Goal: Task Accomplishment & Management: Use online tool/utility

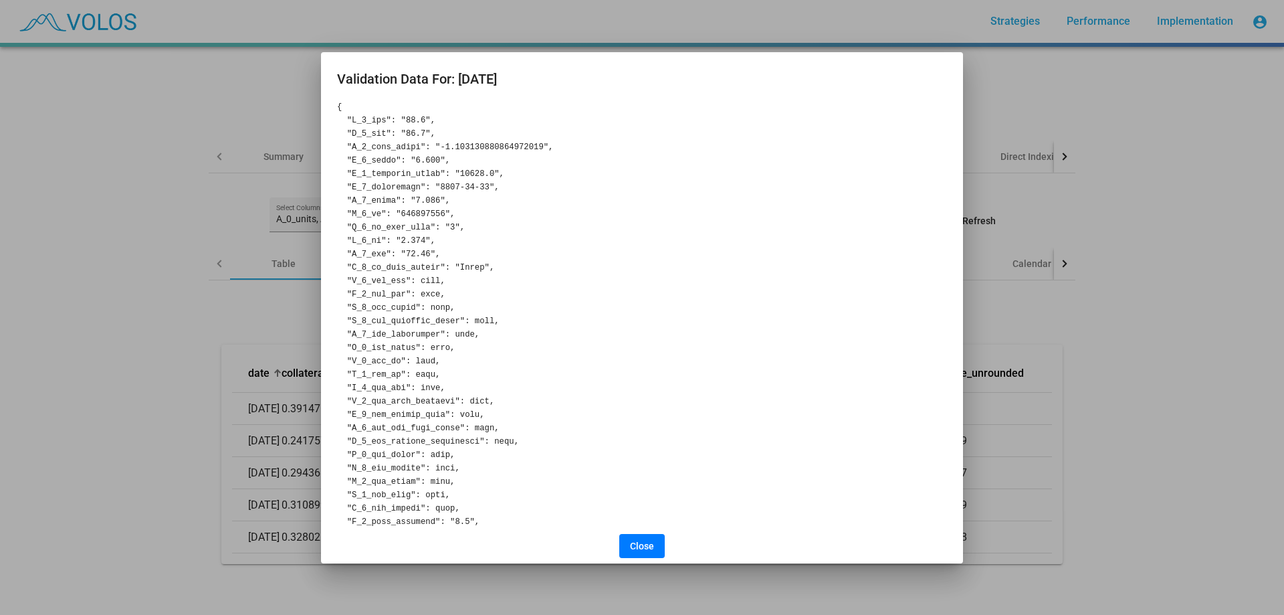
scroll to position [1523, 0]
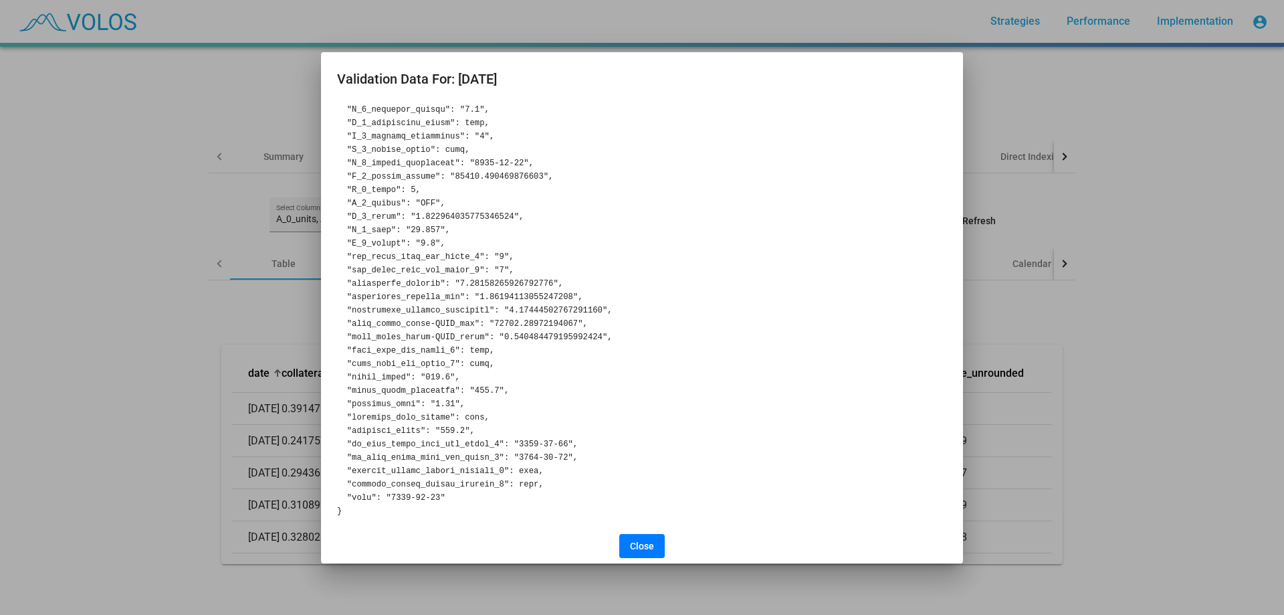
click at [197, 321] on div at bounding box center [642, 307] width 1284 height 615
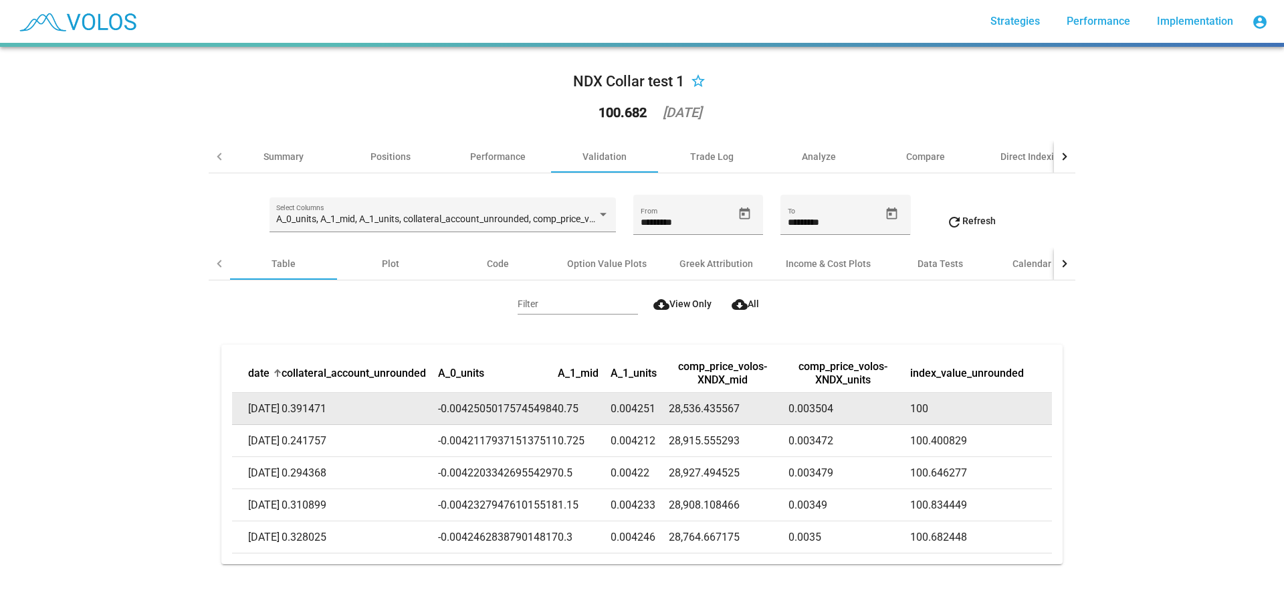
copy td "28,536.435567"
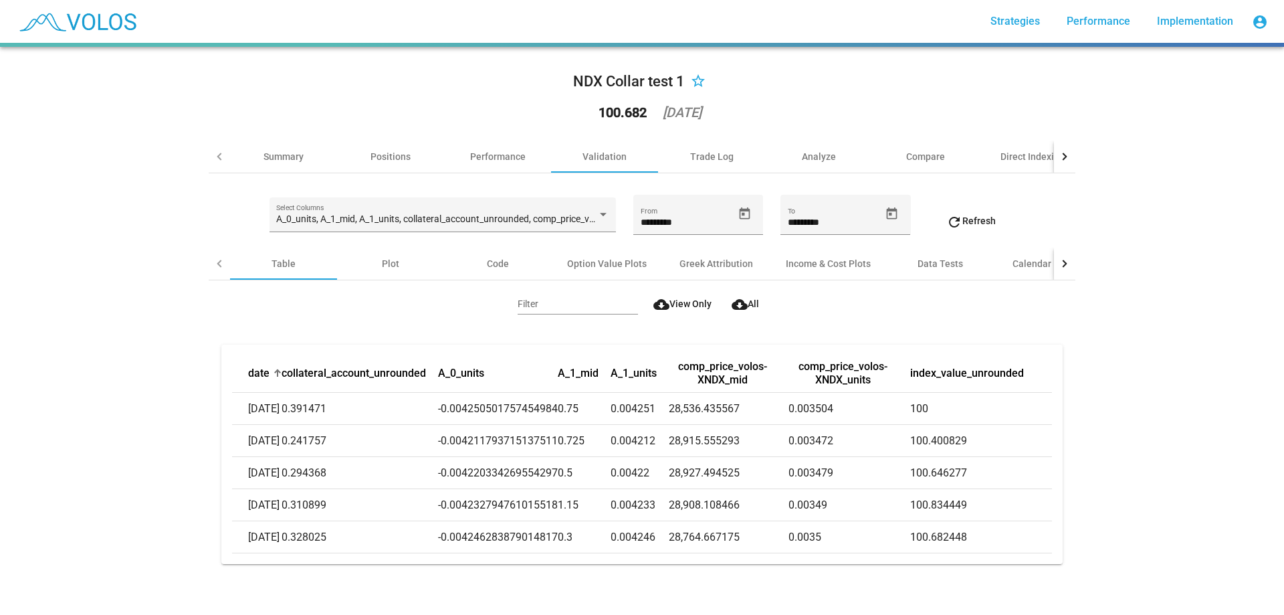
drag, startPoint x: 689, startPoint y: 399, endPoint x: -433, endPoint y: 425, distance: 1122.2
click at [0, 425] on html "more_vert Strategies Performance Implementation account_circle NDX Collar test …" at bounding box center [642, 307] width 1284 height 615
click at [102, 353] on div "NDX Collar test 1 star_border 100.682 2025-08-15 Summary Positions Performance …" at bounding box center [642, 331] width 1284 height 568
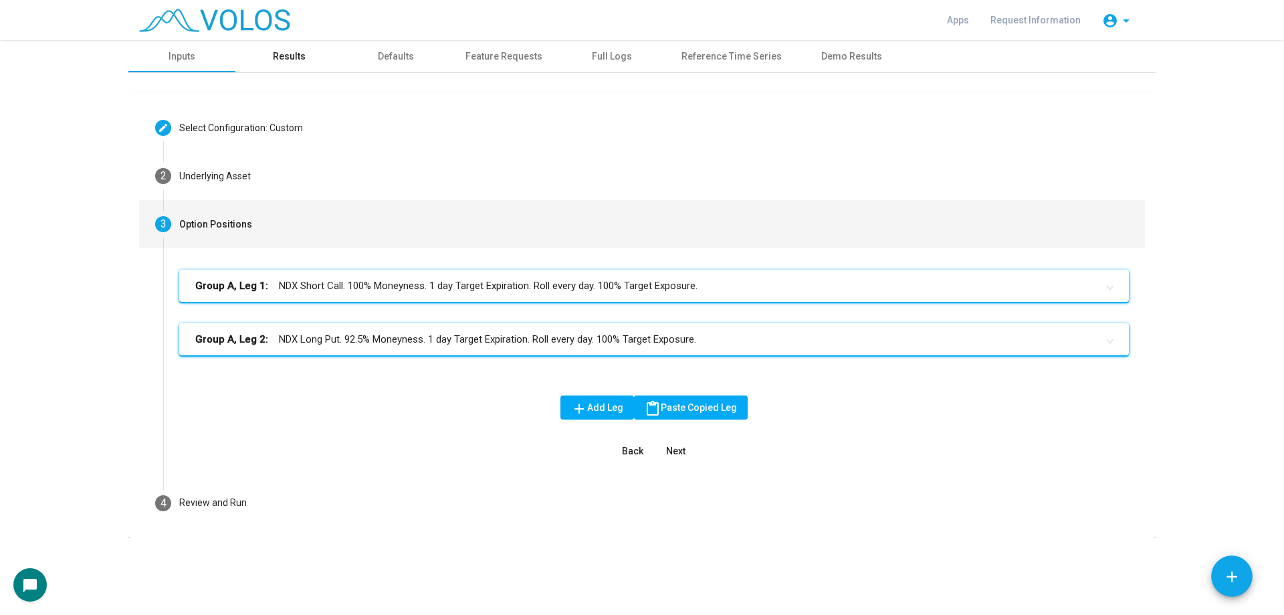
click at [294, 59] on div "Results" at bounding box center [289, 57] width 33 height 14
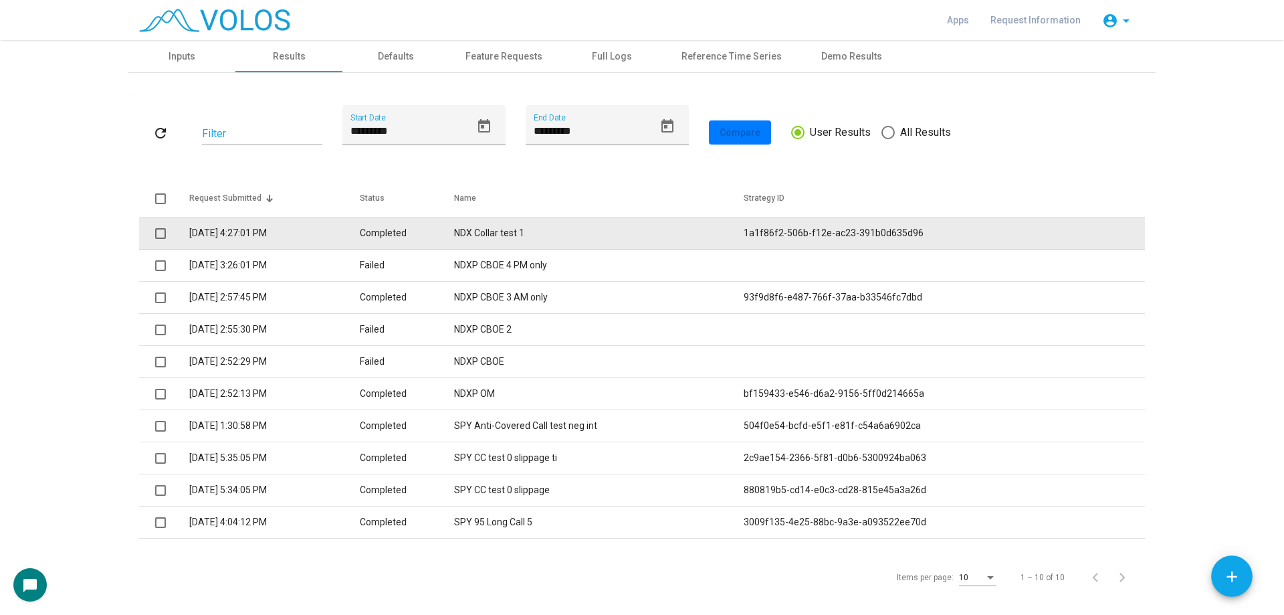
click at [551, 229] on td "NDX Collar test 1" at bounding box center [598, 233] width 289 height 32
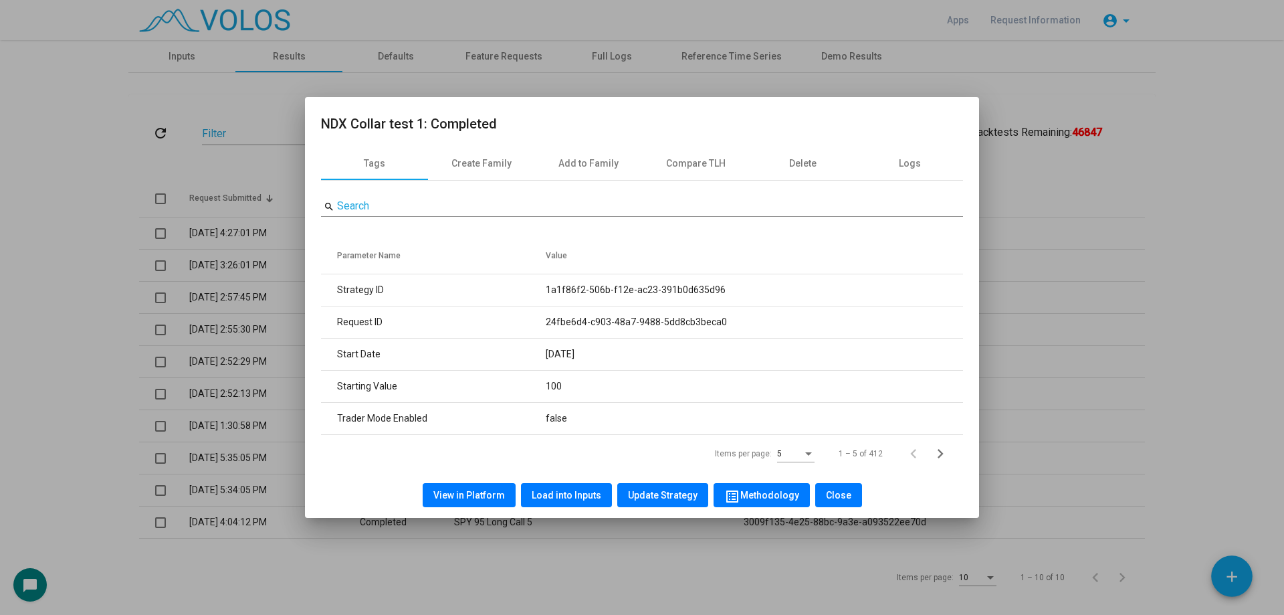
click at [560, 480] on div "View in Platform Load into Inputs Update Strategy list_alt Methodology Close" at bounding box center [642, 494] width 642 height 45
click at [560, 482] on div "View in Platform Load into Inputs Update Strategy list_alt Methodology Close" at bounding box center [642, 494] width 642 height 45
click at [562, 490] on span "Load into Inputs" at bounding box center [567, 495] width 70 height 11
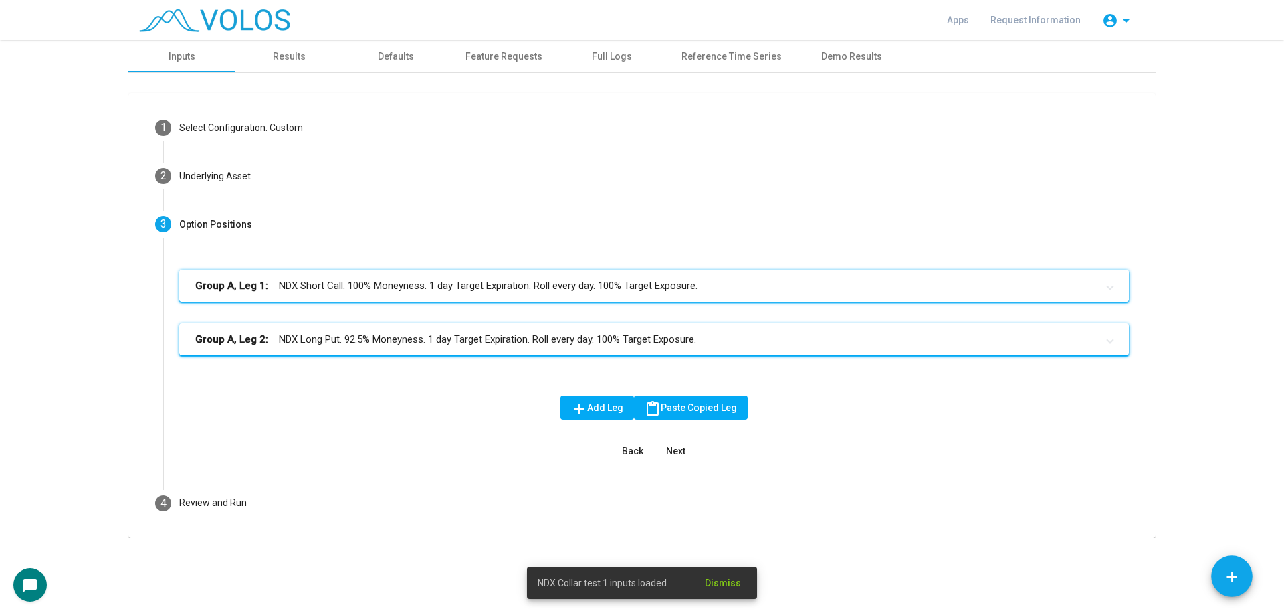
click at [389, 274] on mat-expansion-panel-header "Group A, Leg 1: NDX Short Call. 100% Moneyness. 1 day Target Expiration. Roll e…" at bounding box center [654, 286] width 950 height 32
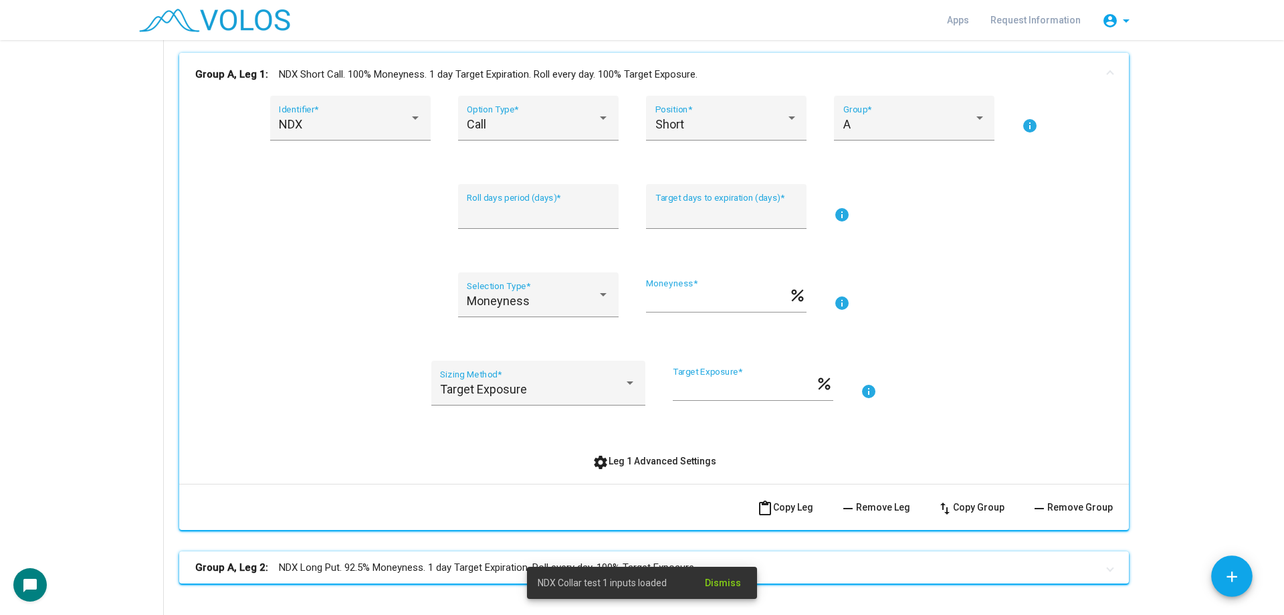
scroll to position [268, 0]
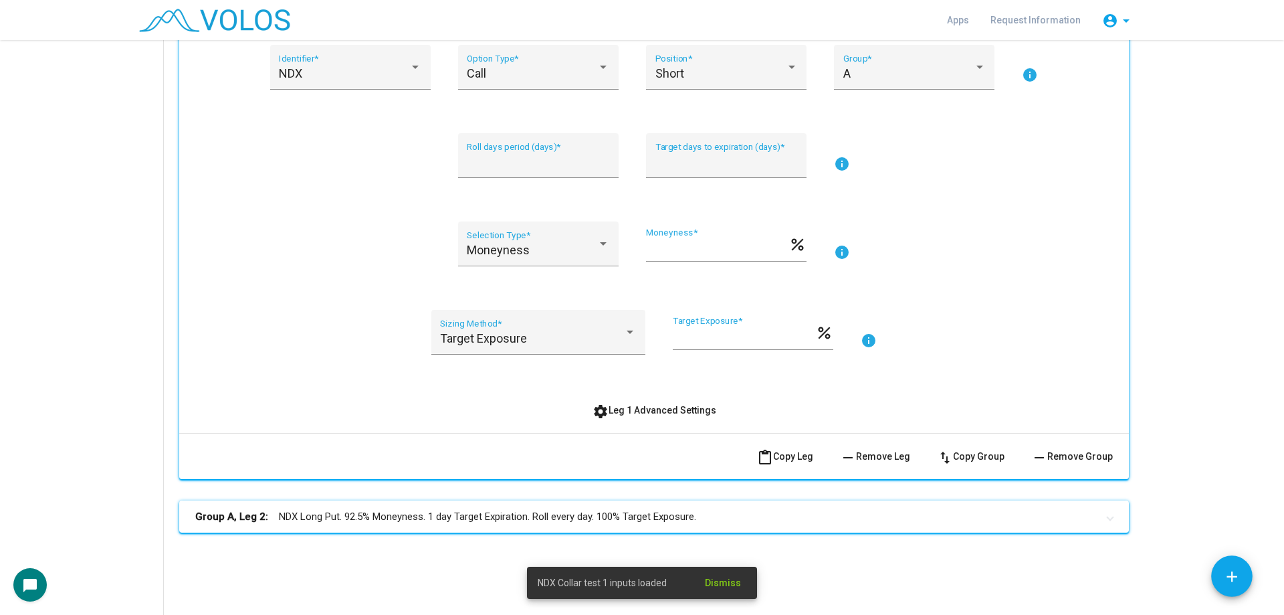
click at [664, 409] on span "settings Leg 1 Advanced Settings" at bounding box center [655, 410] width 124 height 11
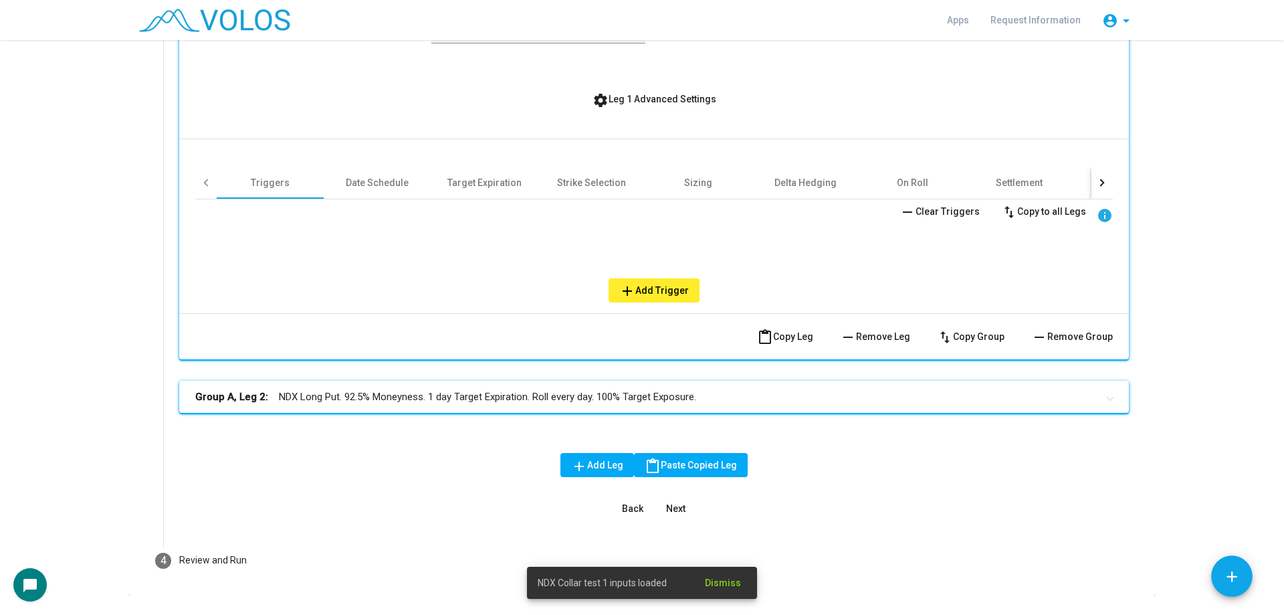
scroll to position [613, 0]
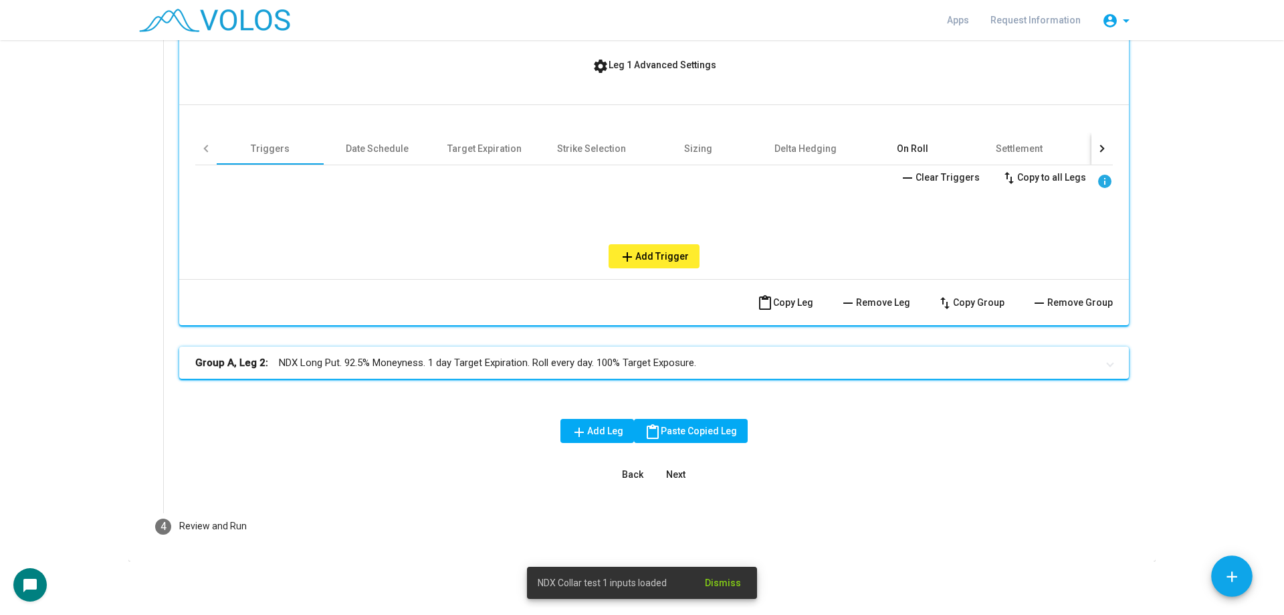
click at [929, 144] on div "On Roll" at bounding box center [912, 148] width 107 height 32
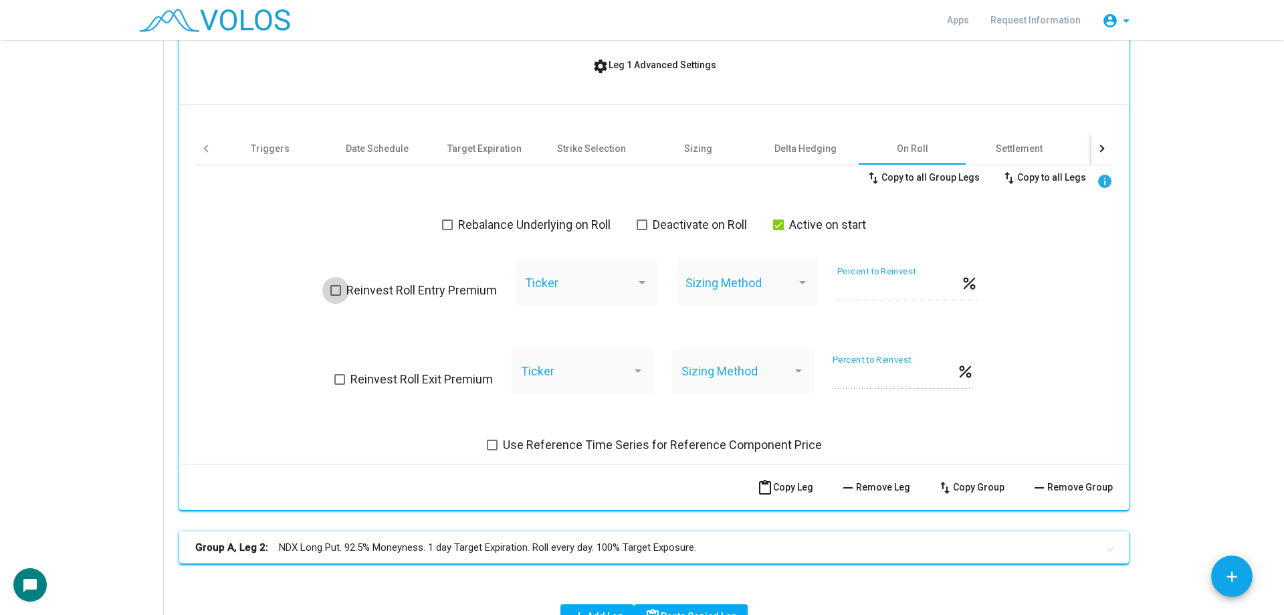
click at [458, 284] on span "Reinvest Roll Entry Premium" at bounding box center [422, 290] width 151 height 16
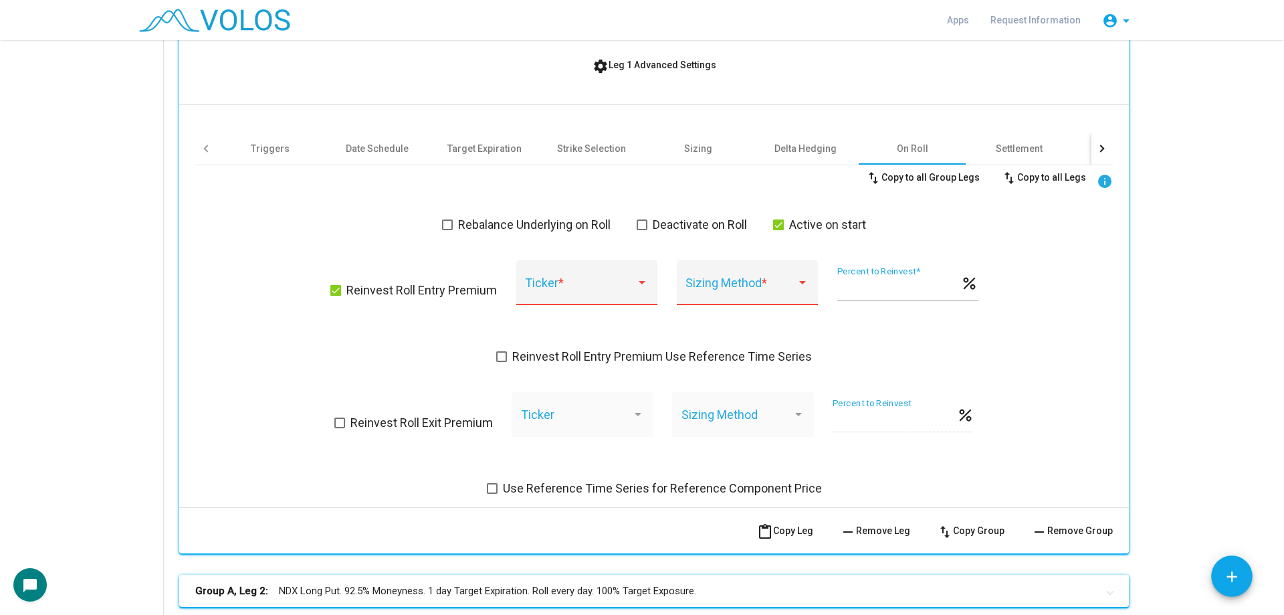
click at [572, 357] on span "Reinvest Roll Entry Premium Use Reference Time Series" at bounding box center [662, 357] width 300 height 16
click at [611, 288] on span at bounding box center [583, 288] width 108 height 13
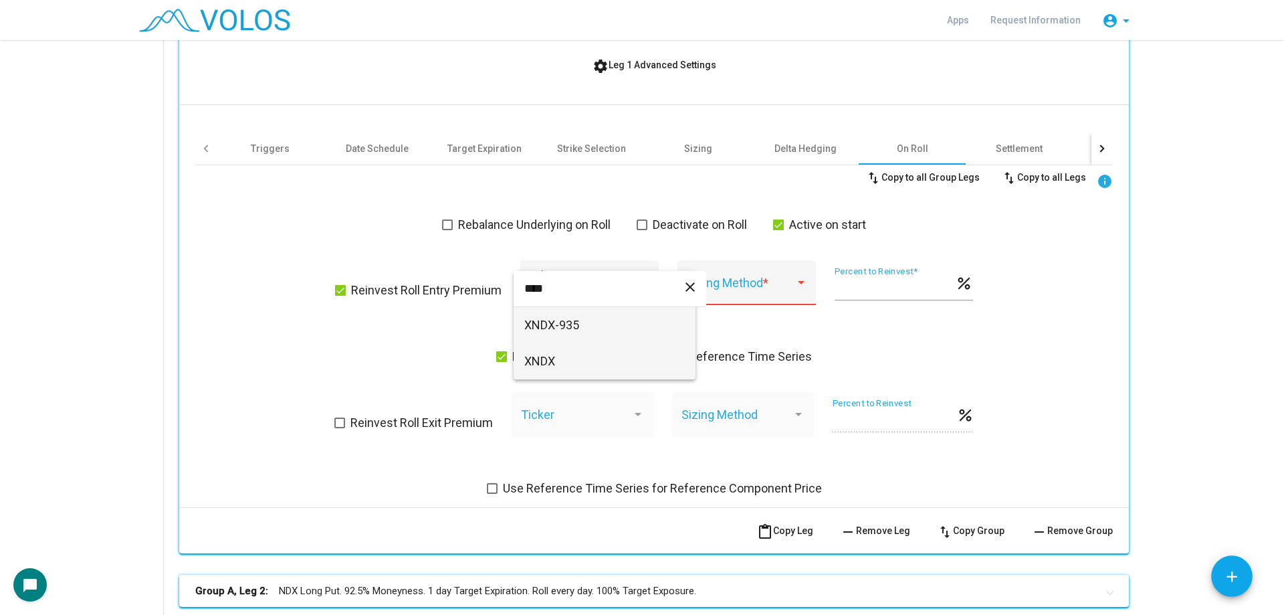
type input "****"
click at [614, 361] on span "XNDX" at bounding box center [604, 361] width 161 height 36
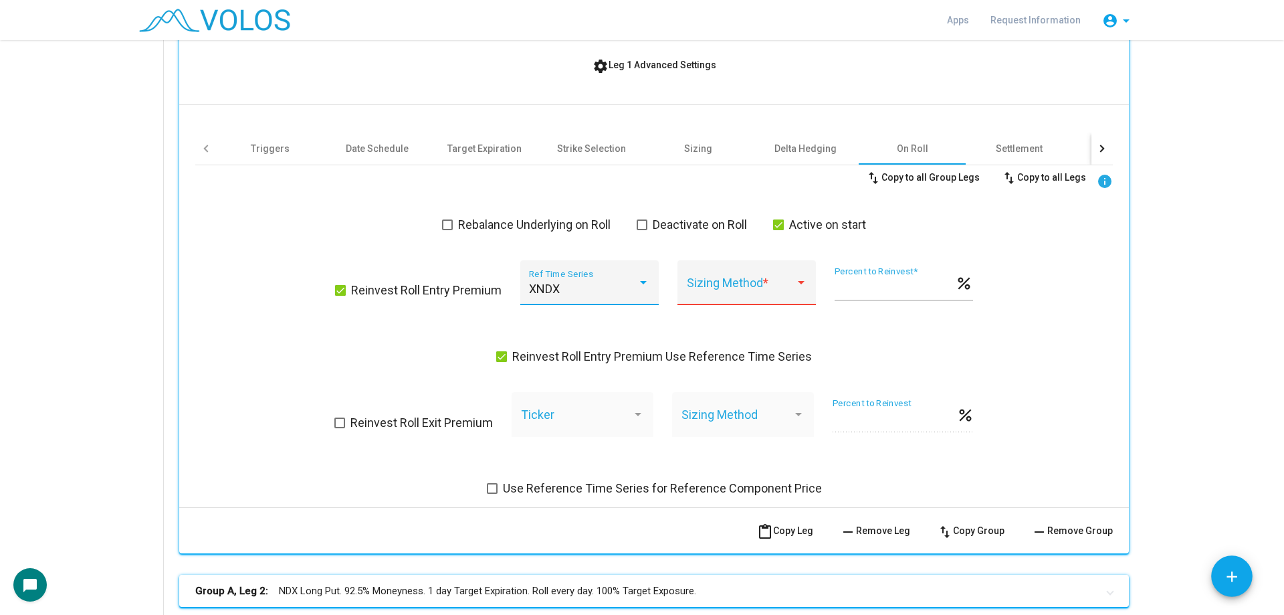
click at [767, 284] on span at bounding box center [741, 288] width 108 height 13
click at [752, 290] on span "Premium" at bounding box center [742, 289] width 120 height 36
click at [468, 415] on span "Reinvest Roll Exit Premium" at bounding box center [422, 423] width 142 height 16
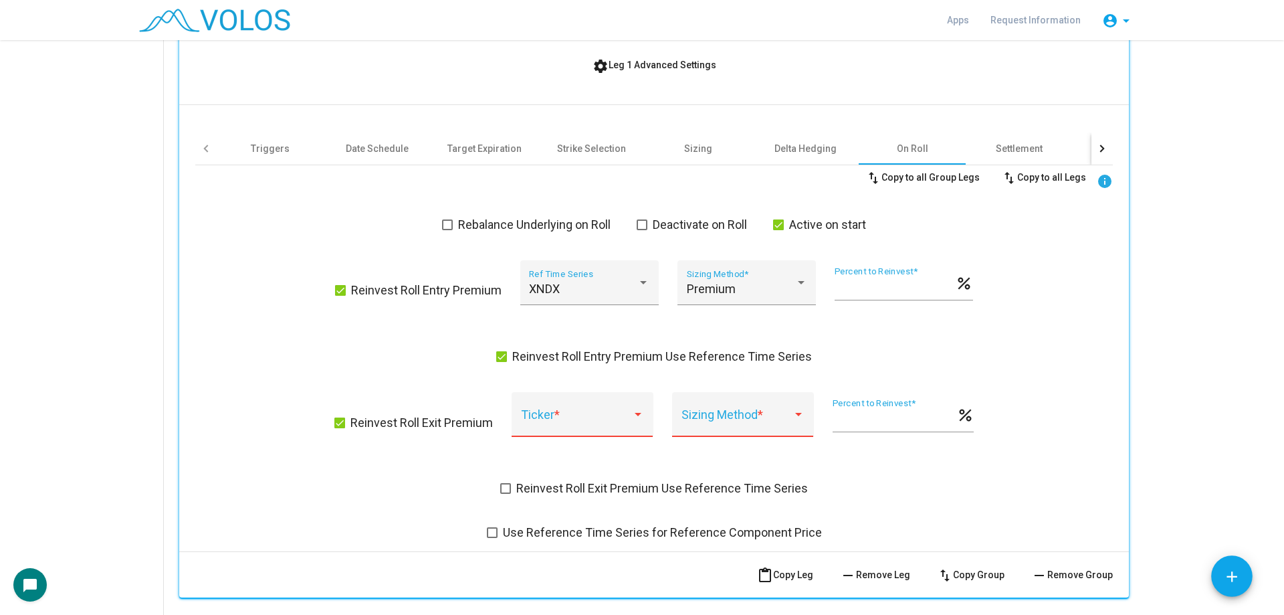
click at [553, 415] on span at bounding box center [576, 420] width 111 height 13
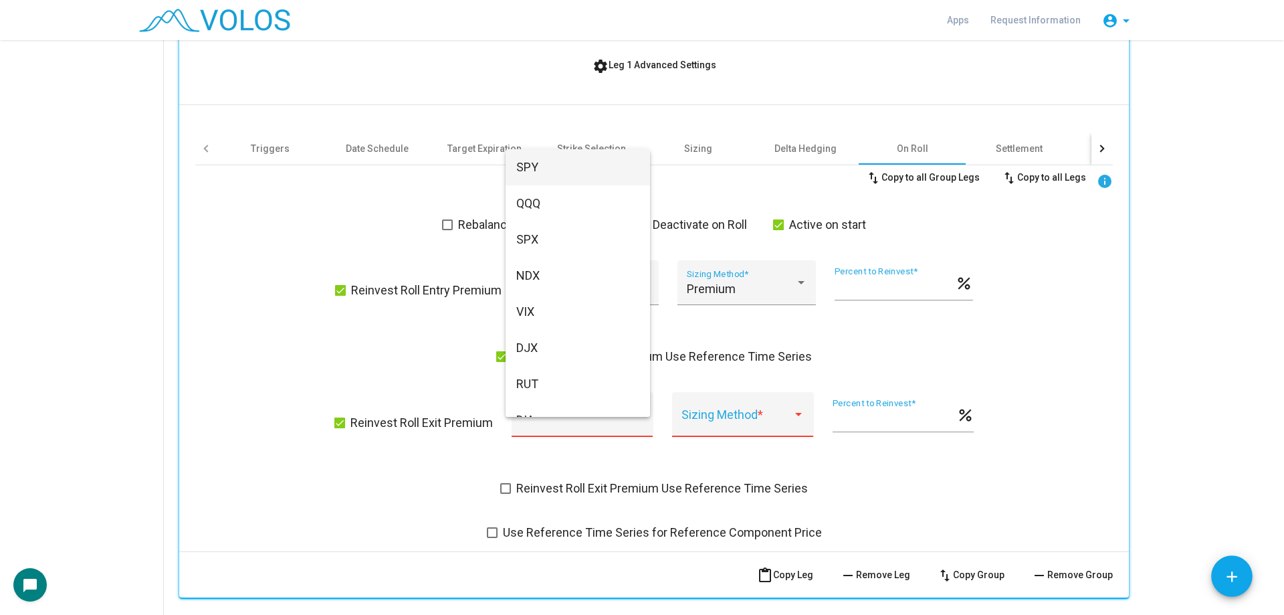
click at [686, 498] on div at bounding box center [642, 307] width 1284 height 615
click at [688, 488] on span "Reinvest Roll Exit Premium Use Reference Time Series" at bounding box center [662, 488] width 292 height 16
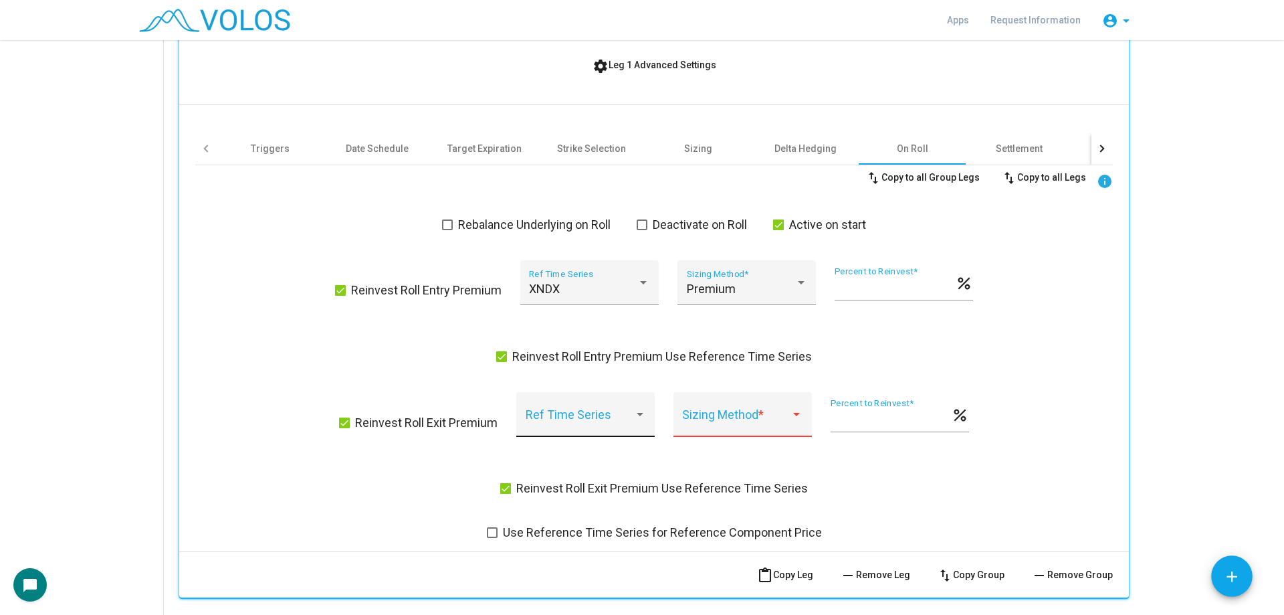
click at [585, 415] on span at bounding box center [580, 420] width 108 height 13
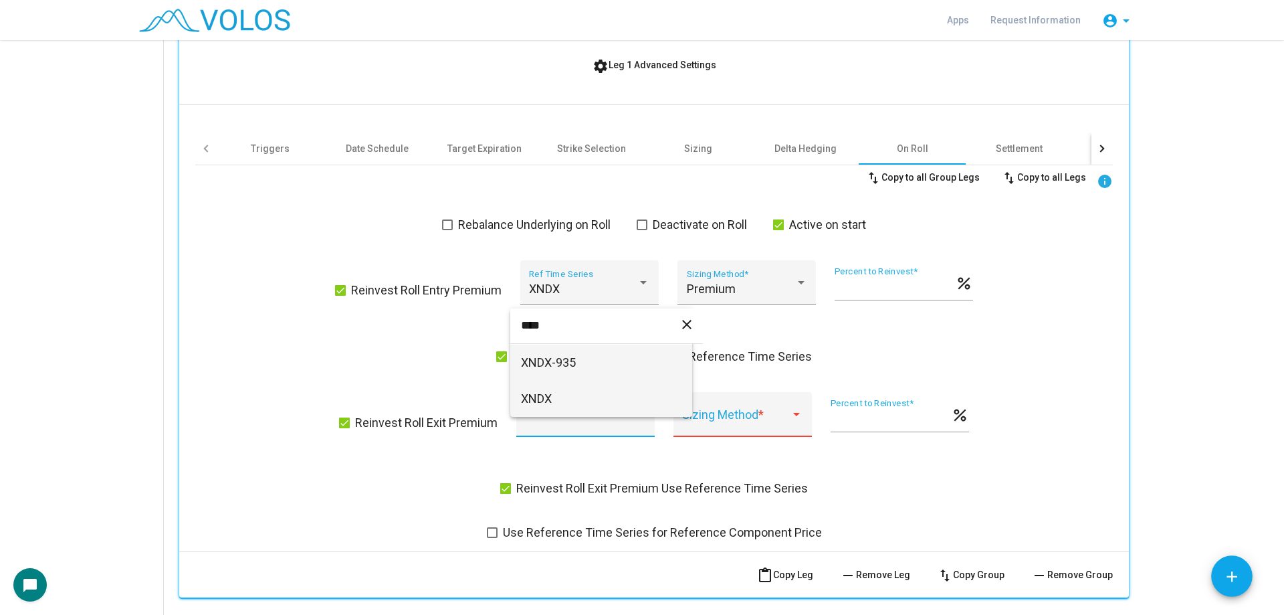
type input "****"
click at [593, 397] on span "XNDX" at bounding box center [601, 399] width 161 height 36
click at [754, 425] on span at bounding box center [736, 420] width 108 height 13
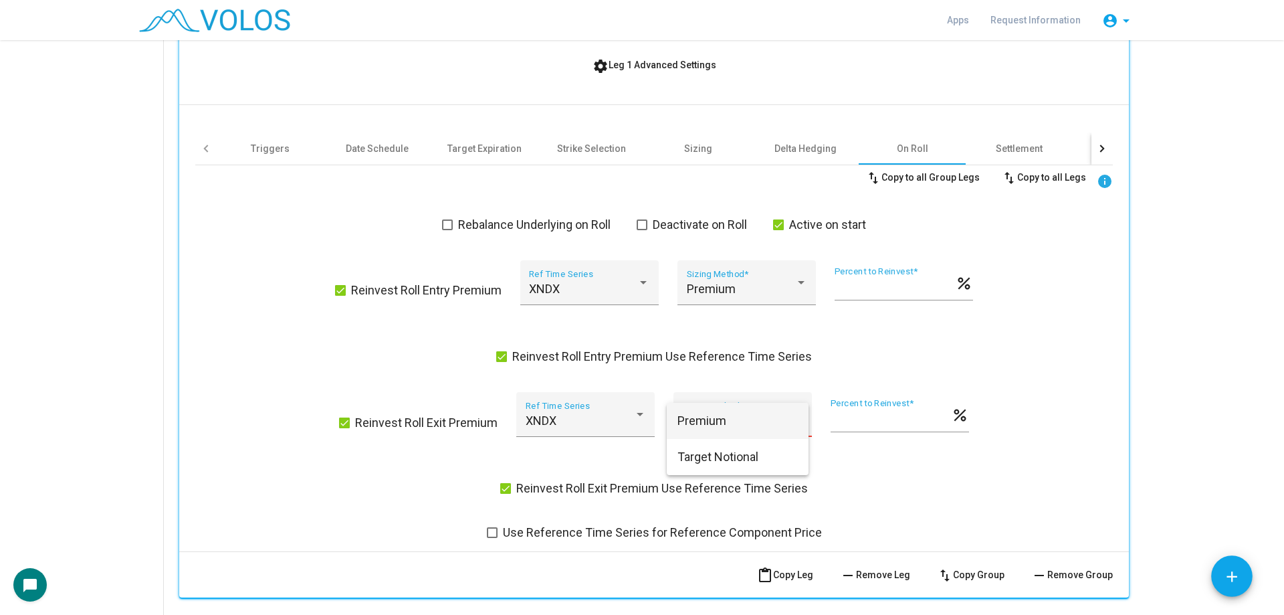
click at [724, 423] on span "Premium" at bounding box center [738, 421] width 120 height 36
click at [429, 456] on div "swap_vert Copy to all Group Legs swap_vert Copy to all Legs info Rebalance Unde…" at bounding box center [654, 352] width 918 height 375
click at [940, 179] on span "swap_vert Copy to all Group Legs" at bounding box center [923, 177] width 114 height 11
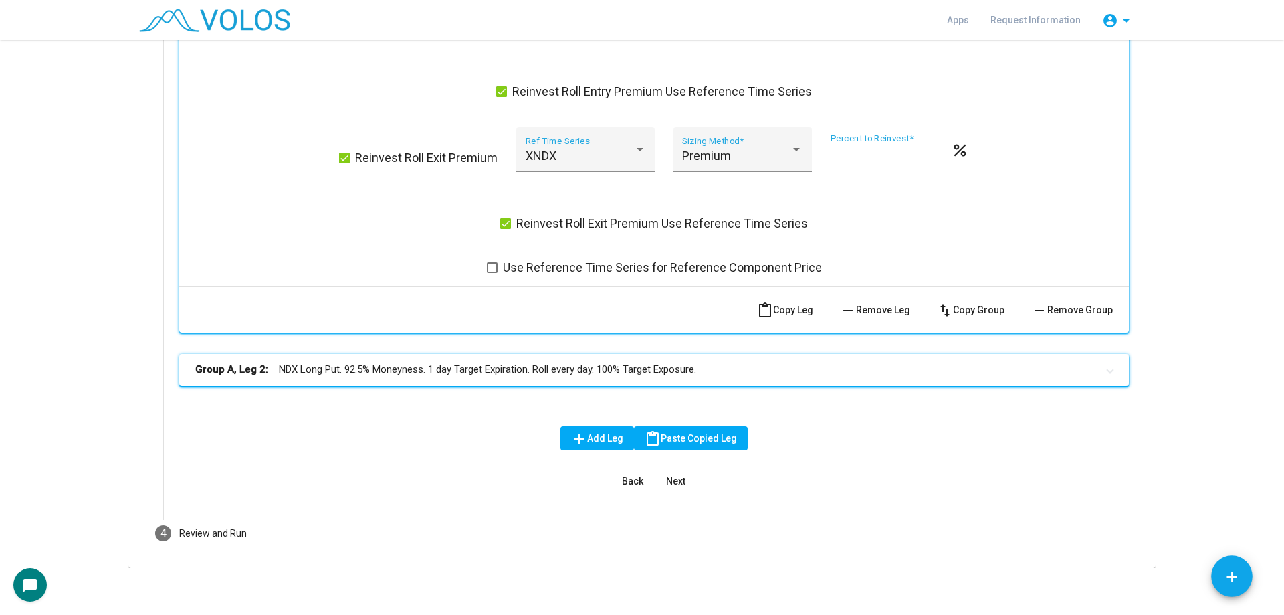
scroll to position [884, 0]
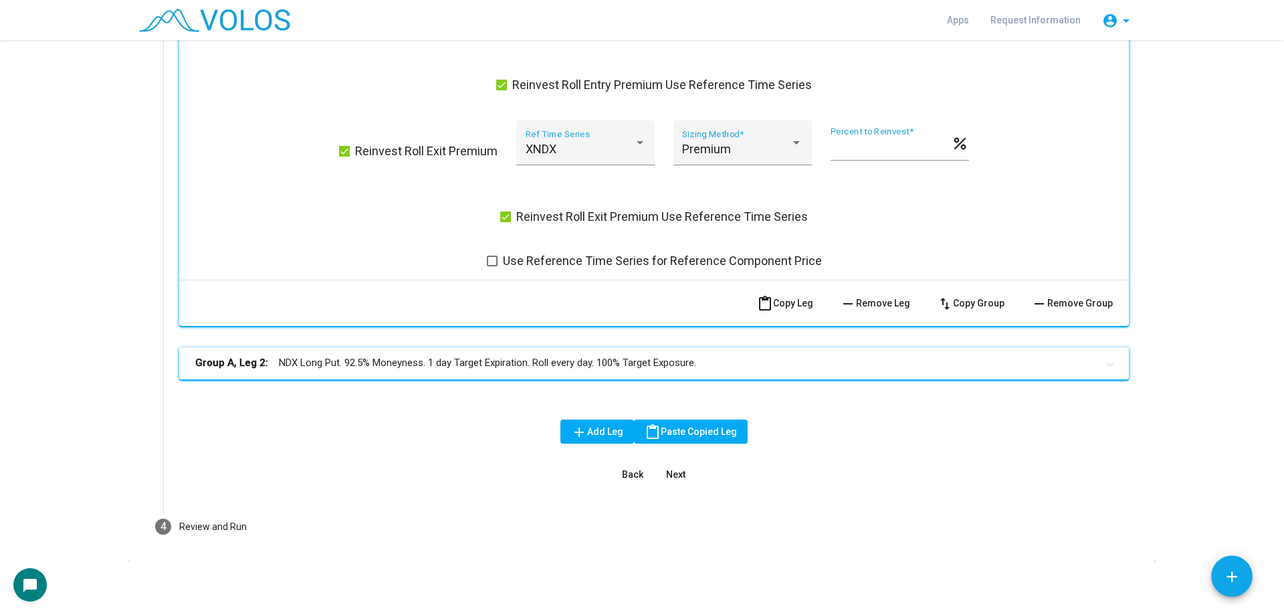
click at [479, 368] on mat-panel-title "Group A, Leg 2: NDX Long Put. 92.5% Moneyness. 1 day Target Expiration. Roll ev…" at bounding box center [646, 362] width 902 height 15
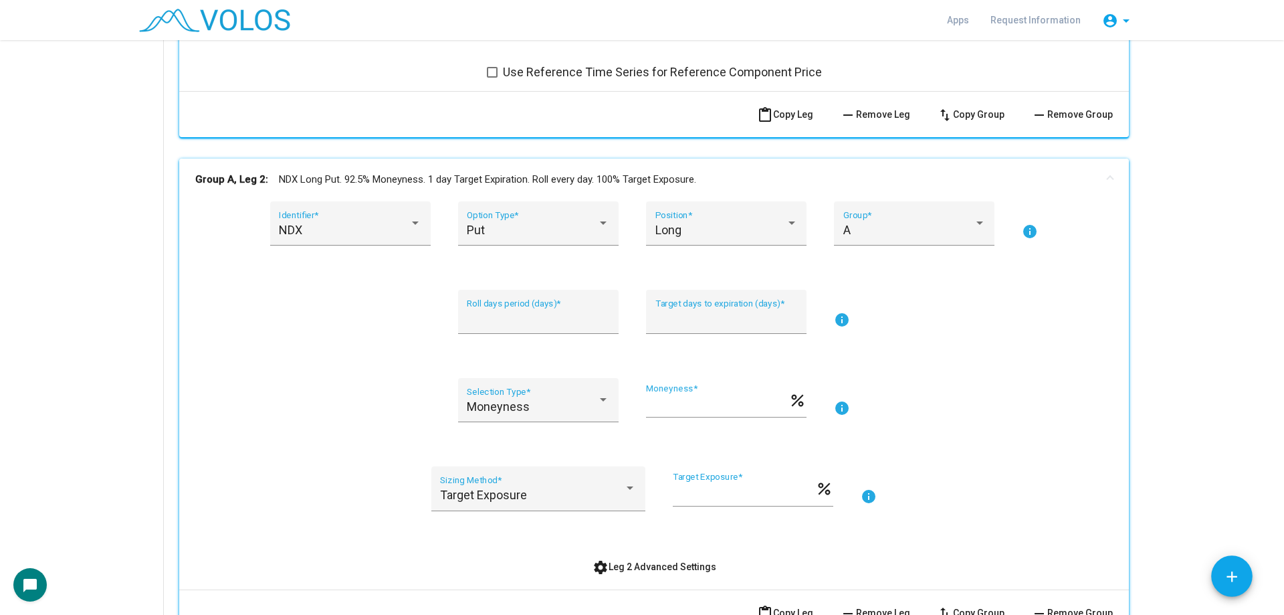
scroll to position [1330, 0]
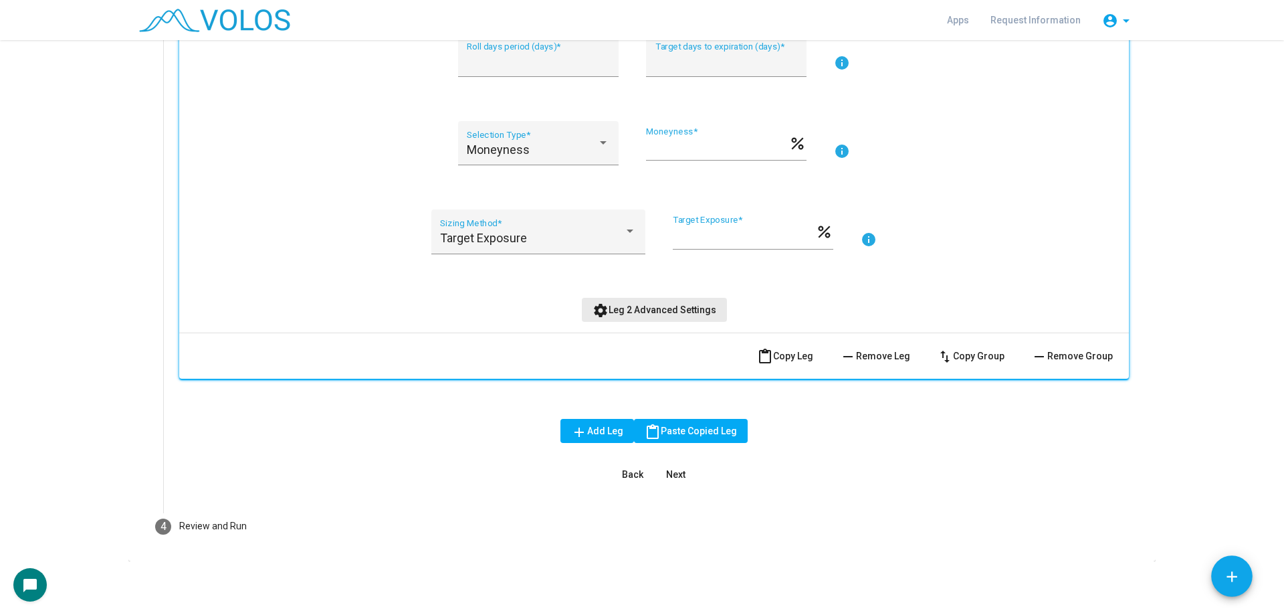
click at [690, 302] on button "settings Leg 2 Advanced Settings" at bounding box center [654, 310] width 145 height 24
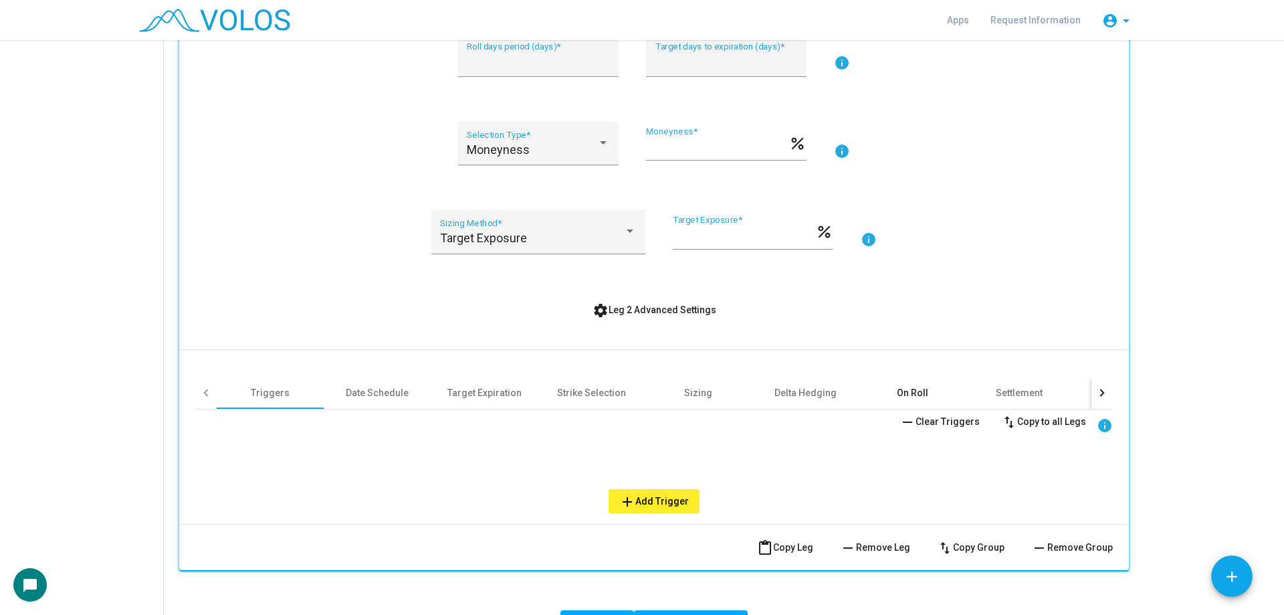
click at [902, 387] on div "On Roll" at bounding box center [912, 392] width 31 height 13
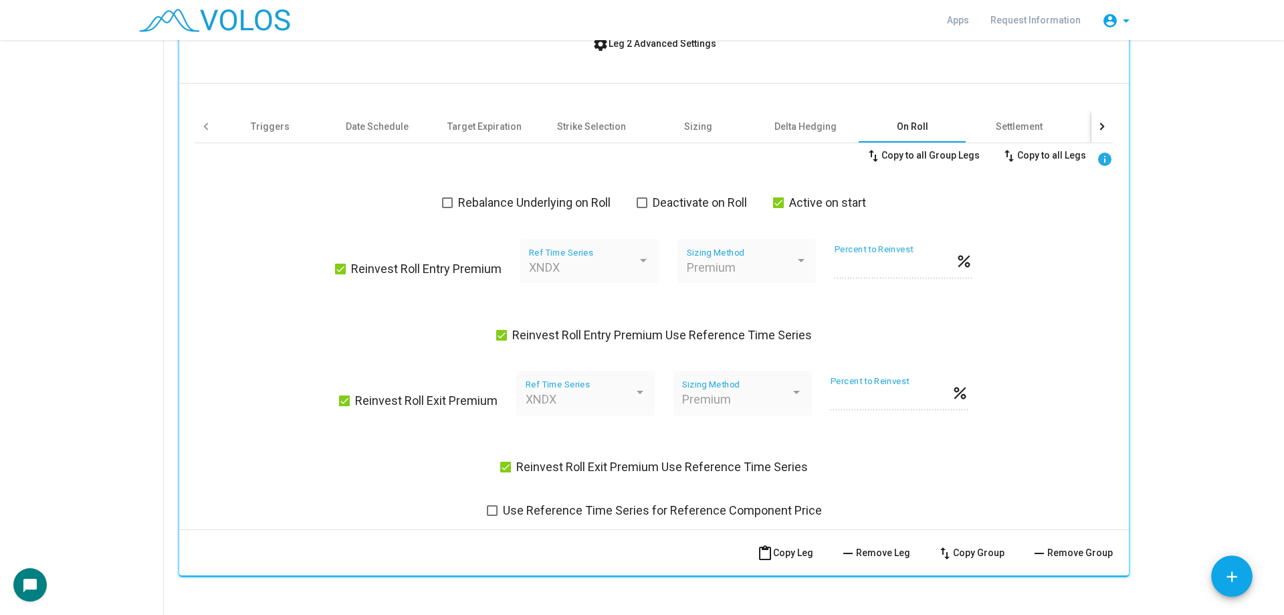
scroll to position [1598, 0]
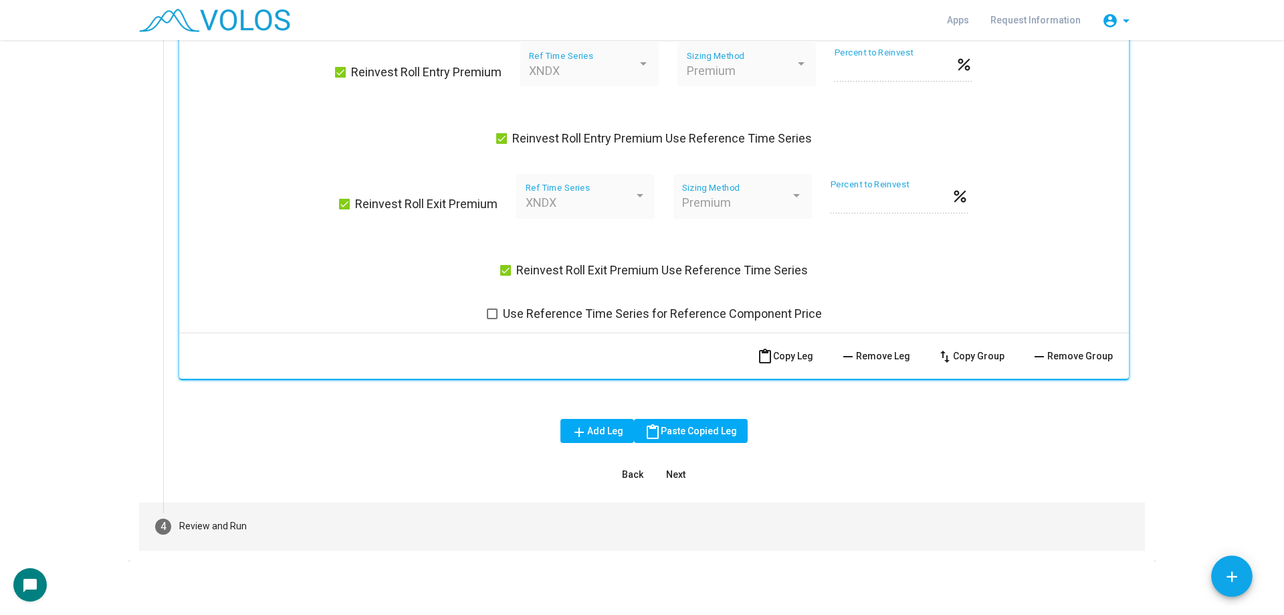
click at [371, 531] on mat-step-header "4 Review and Run" at bounding box center [642, 526] width 1006 height 48
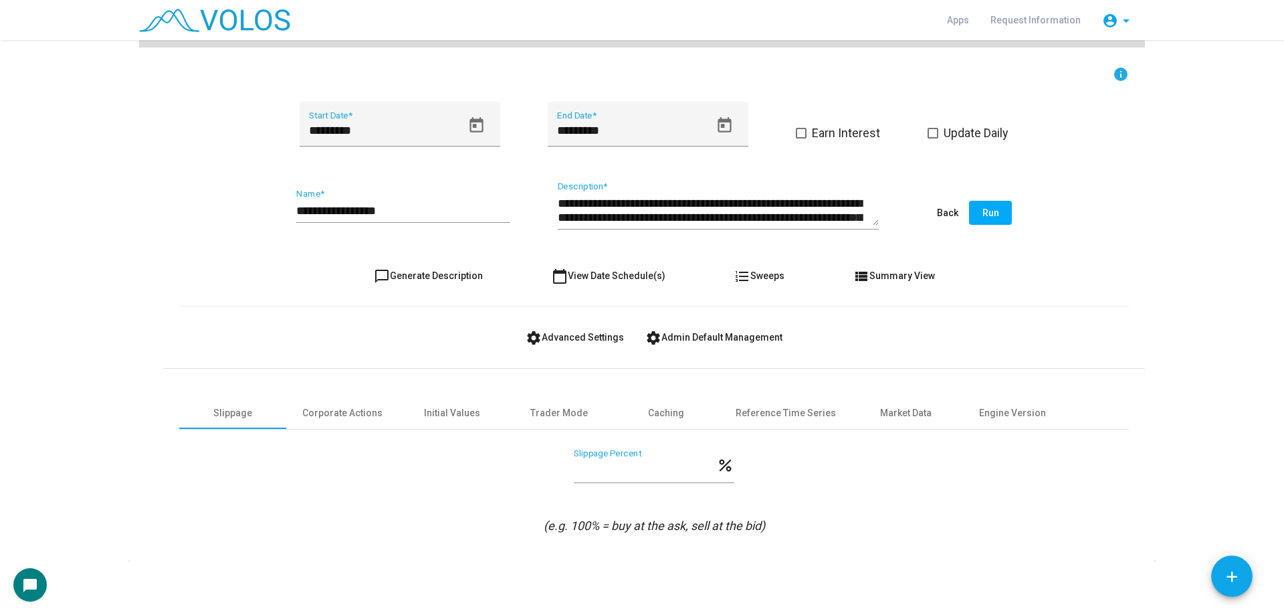
scroll to position [249, 0]
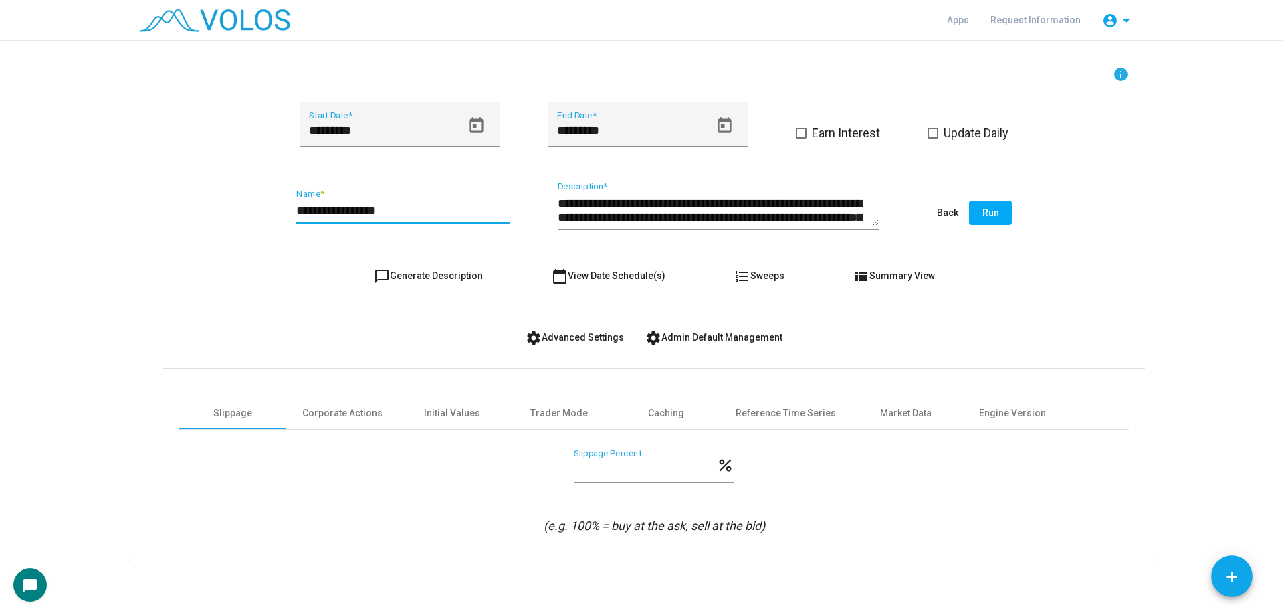
click at [425, 210] on input "**********" at bounding box center [403, 210] width 214 height 13
type input "**********"
click at [458, 270] on span "chat_bubble_outline Generate Description" at bounding box center [428, 275] width 109 height 11
type textarea "**********"
click at [992, 222] on button "Run" at bounding box center [990, 213] width 43 height 24
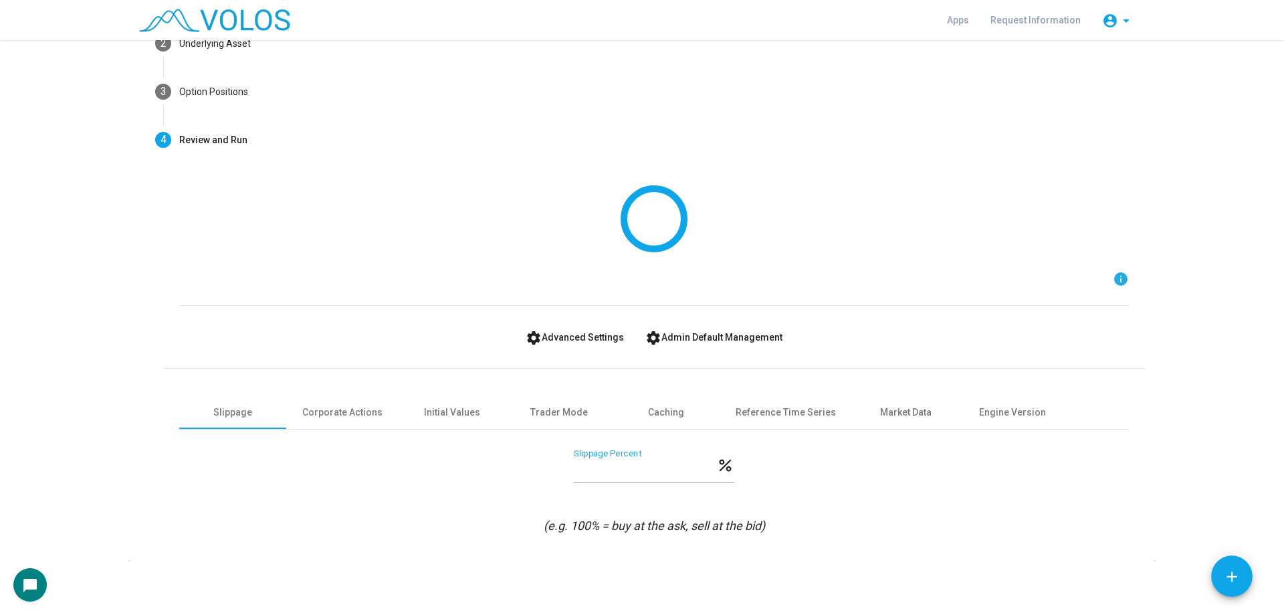
scroll to position [0, 0]
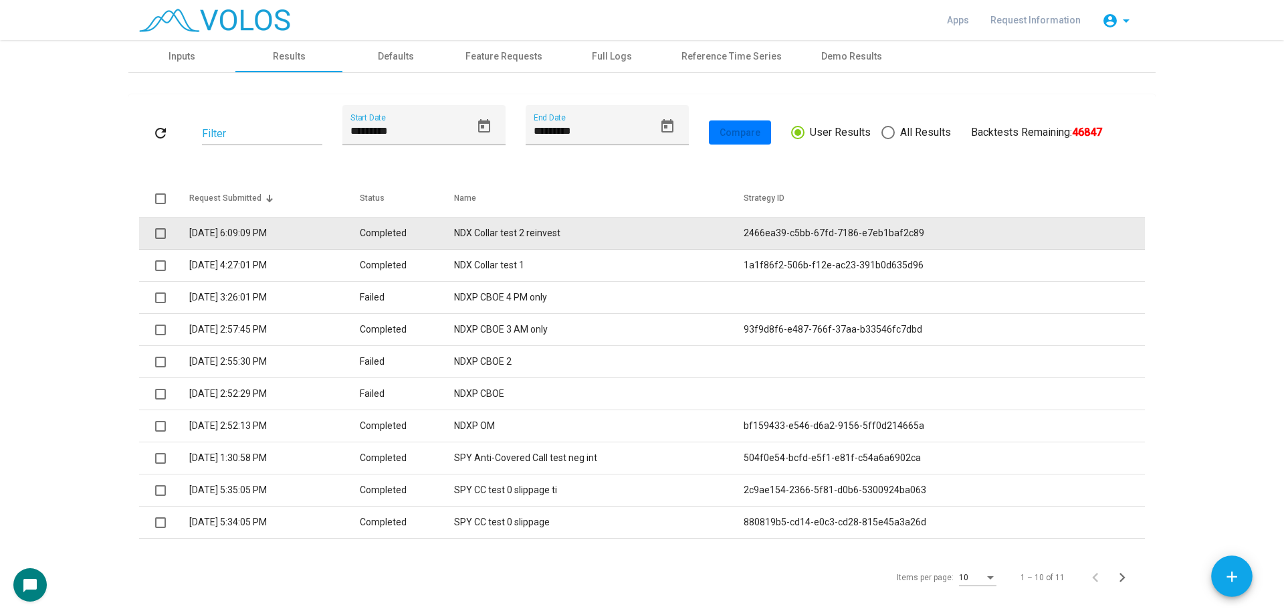
click at [645, 229] on td "NDX Collar test 2 reinvest" at bounding box center [598, 233] width 289 height 32
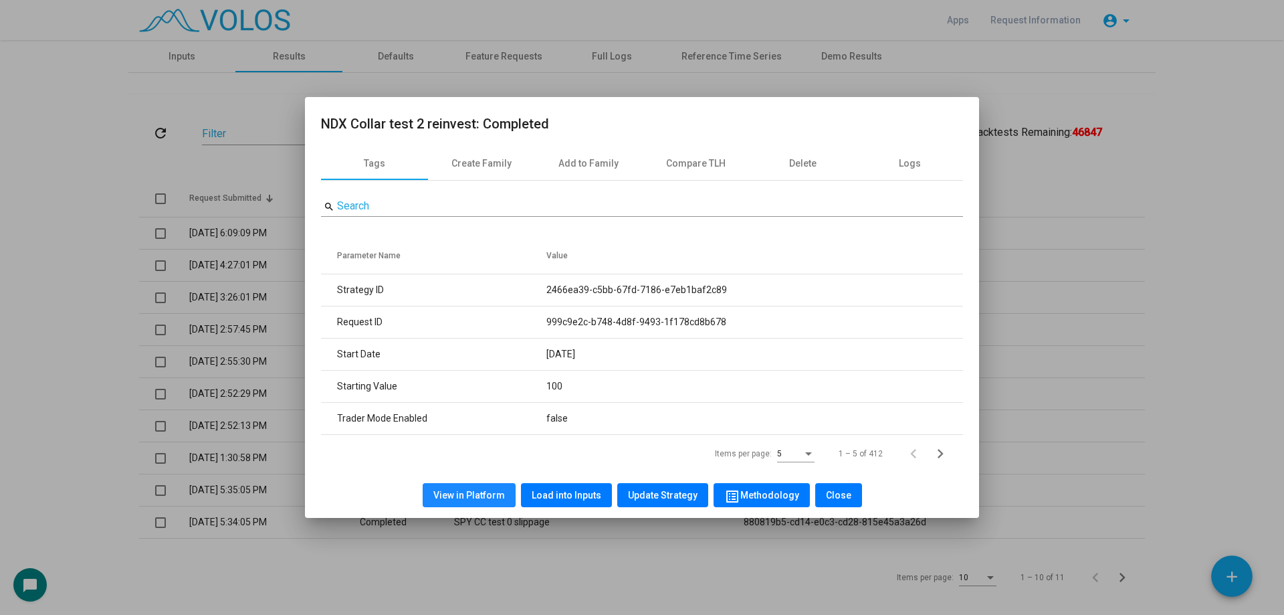
click at [483, 488] on button "View in Platform" at bounding box center [469, 495] width 93 height 24
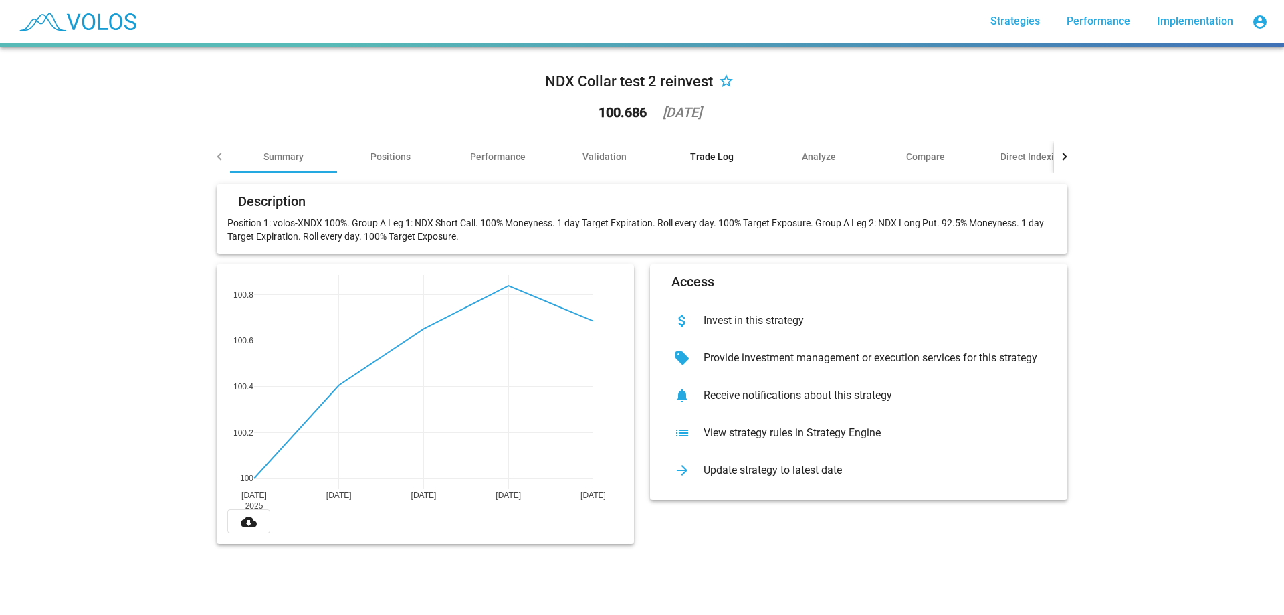
click at [696, 159] on div "Trade Log" at bounding box center [711, 156] width 43 height 13
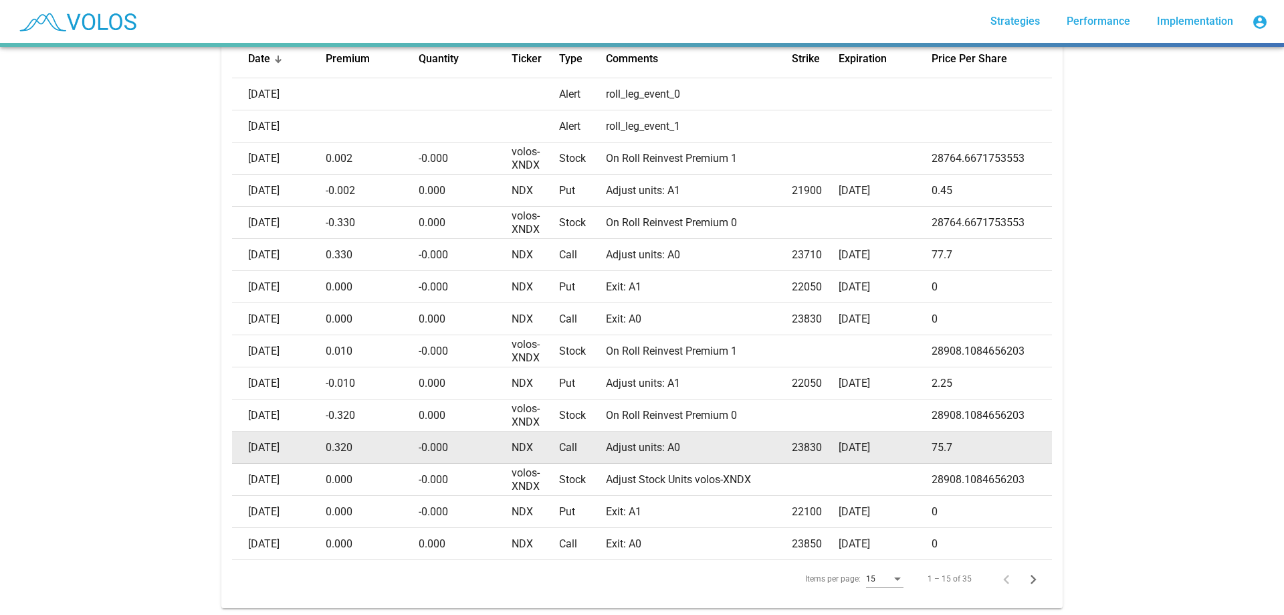
scroll to position [274, 0]
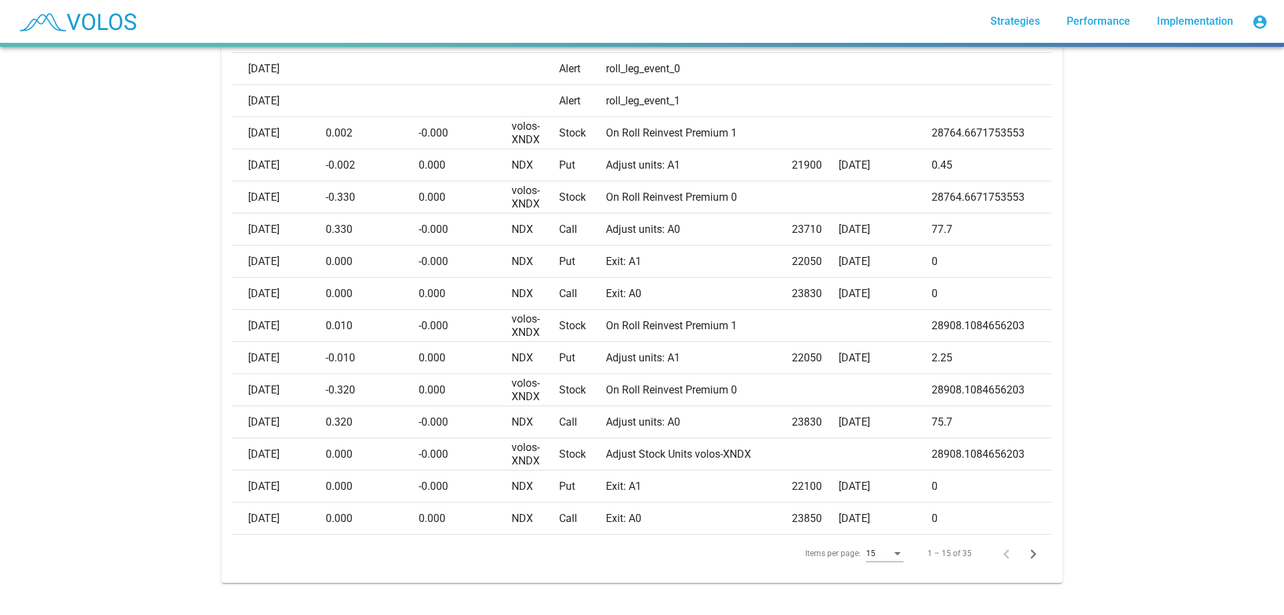
click at [876, 549] on div "15" at bounding box center [878, 553] width 25 height 9
click at [884, 566] on span "20" at bounding box center [880, 568] width 37 height 24
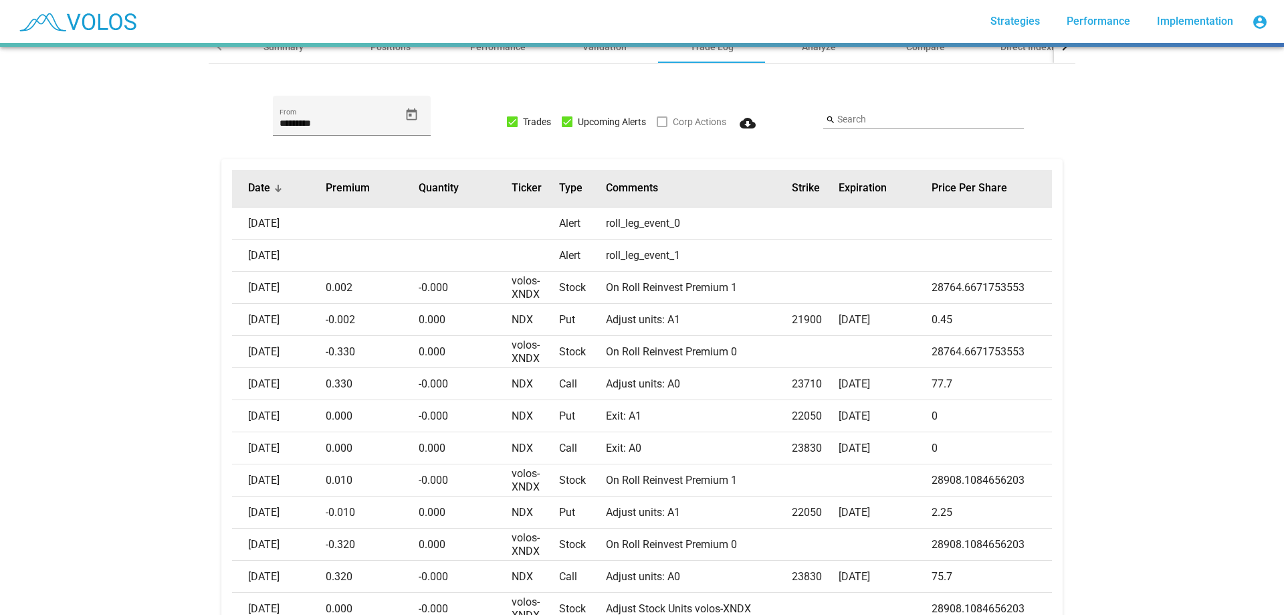
scroll to position [100, 0]
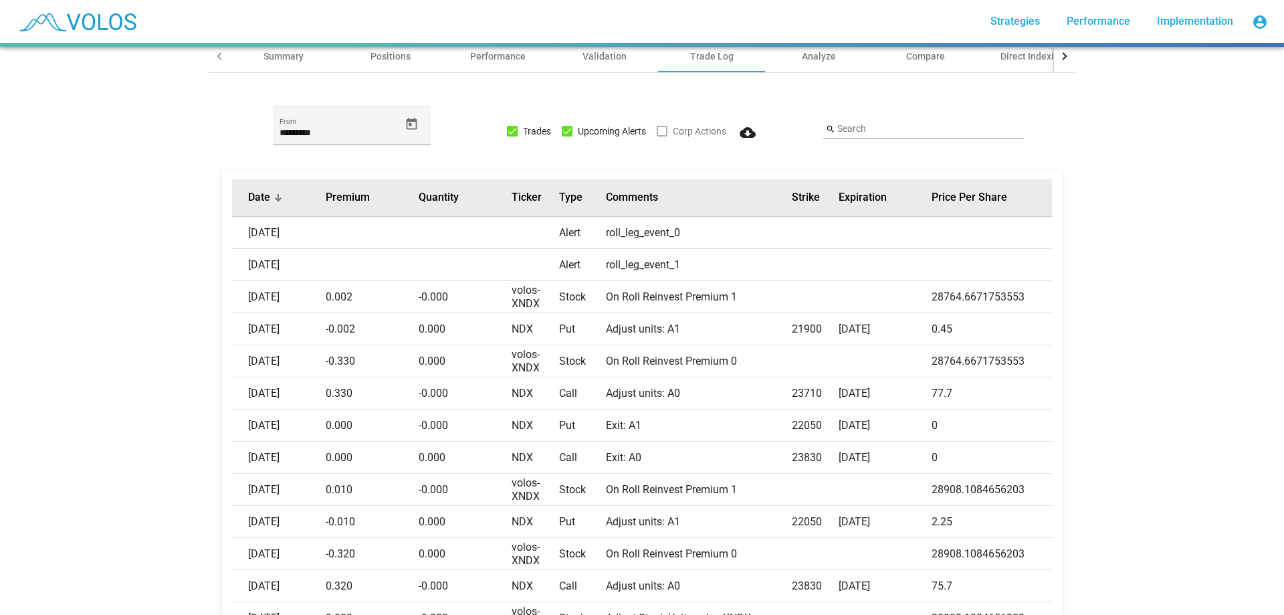
click at [260, 199] on button "Date" at bounding box center [259, 197] width 22 height 13
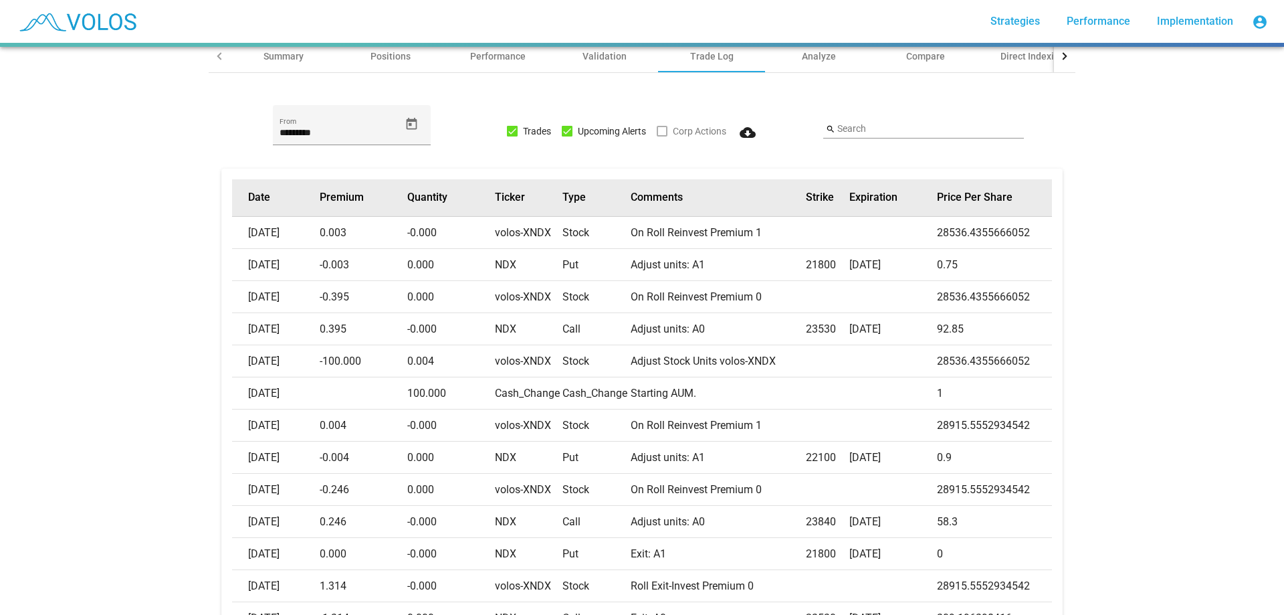
click at [260, 199] on button "Date" at bounding box center [259, 197] width 22 height 13
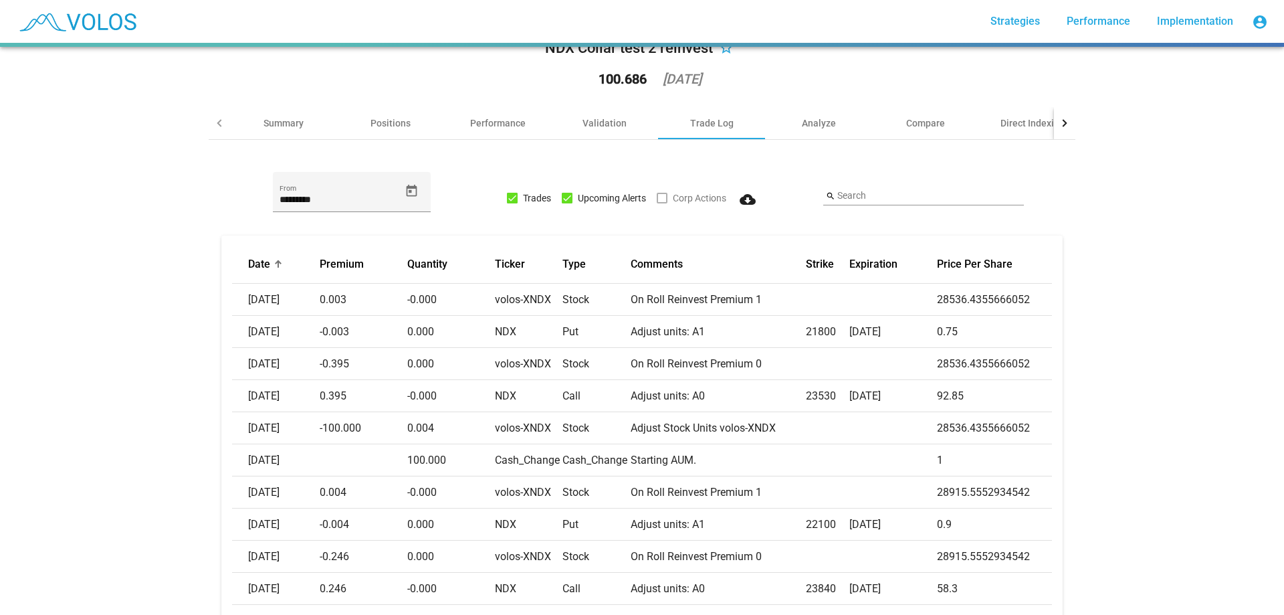
scroll to position [0, 0]
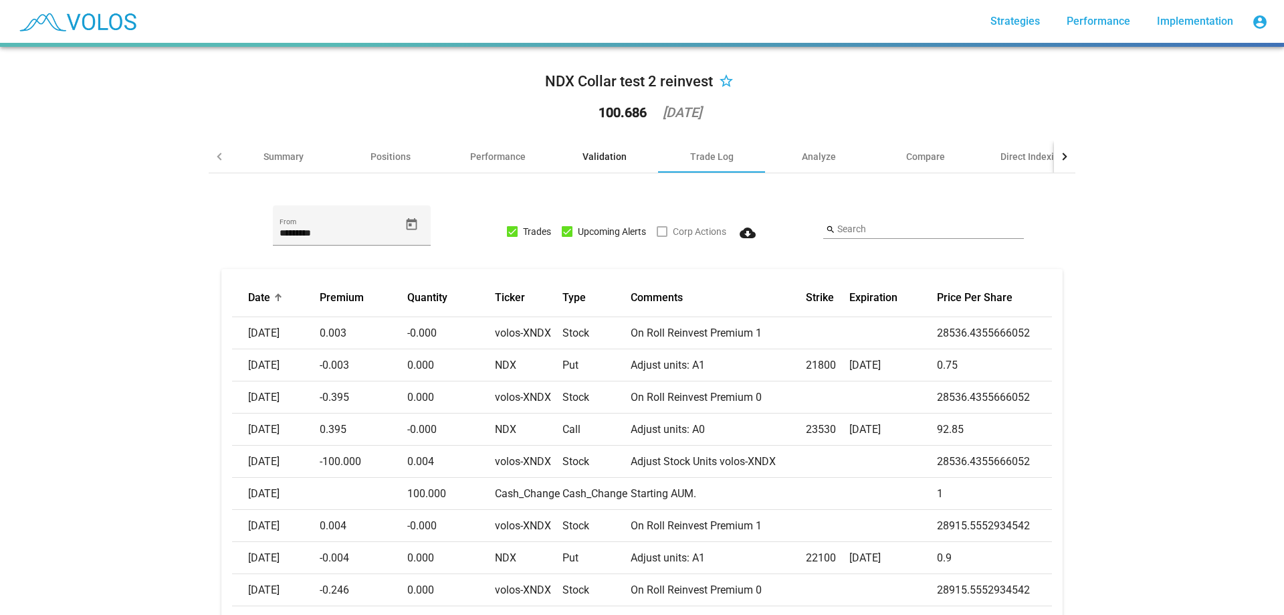
click at [585, 153] on div "Validation" at bounding box center [605, 156] width 44 height 13
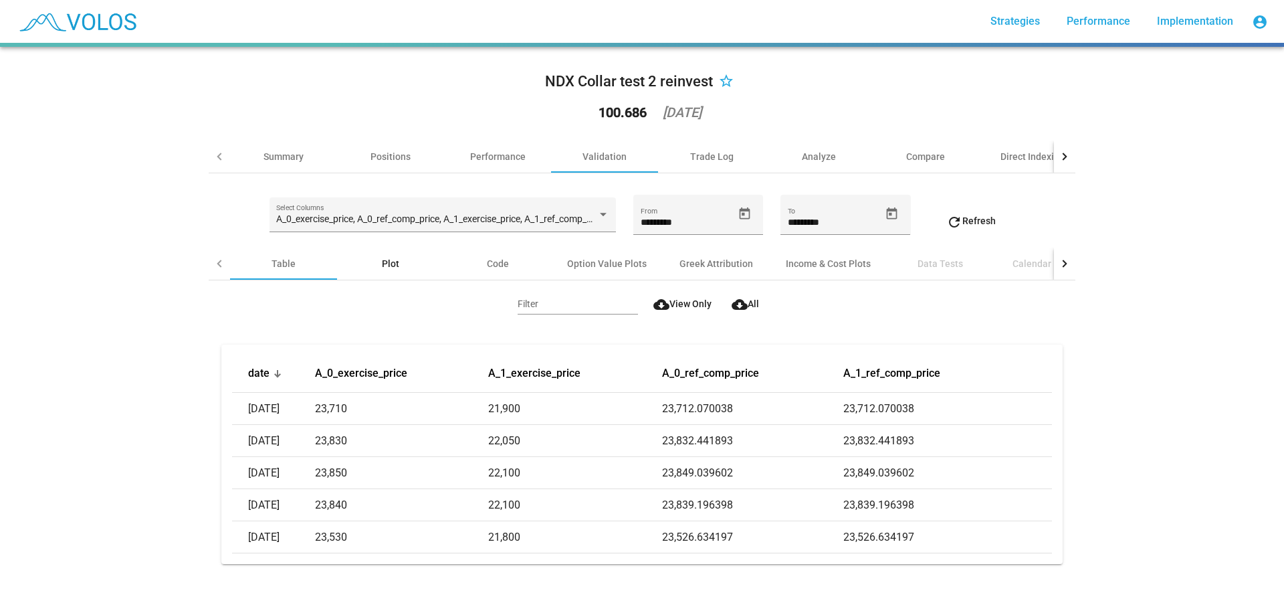
click at [385, 274] on div "Plot" at bounding box center [390, 264] width 107 height 32
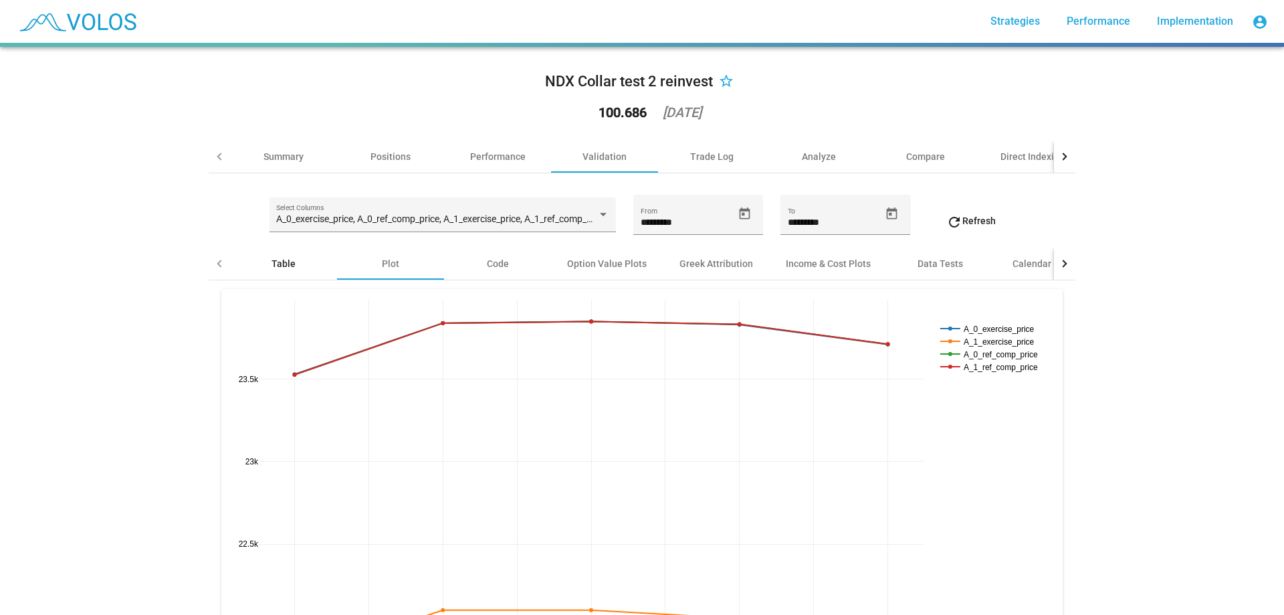
click at [285, 269] on div "Table" at bounding box center [284, 263] width 24 height 13
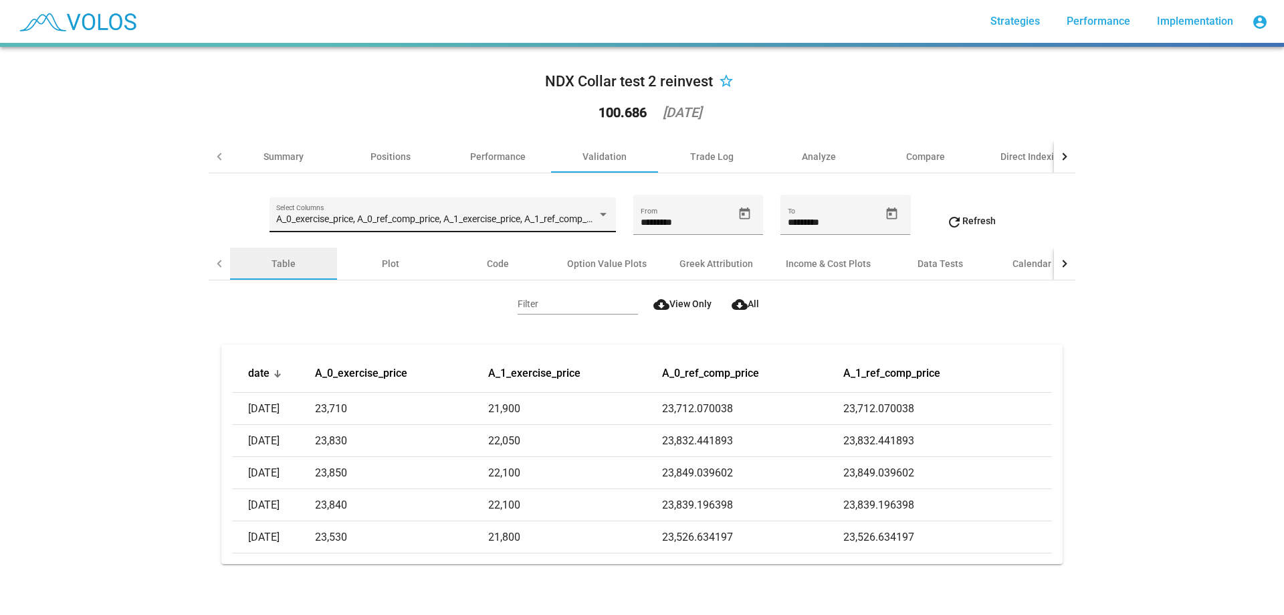
drag, startPoint x: 365, startPoint y: 233, endPoint x: 376, endPoint y: 227, distance: 12.3
click at [371, 230] on div "A_0_exercise_price, A_0_ref_comp_price, A_1_exercise_price, A_1_ref_comp_price …" at bounding box center [443, 220] width 347 height 47
click at [379, 225] on div "A_0_exercise_price, A_0_ref_comp_price, A_1_exercise_price, A_1_ref_comp_price …" at bounding box center [442, 218] width 332 height 27
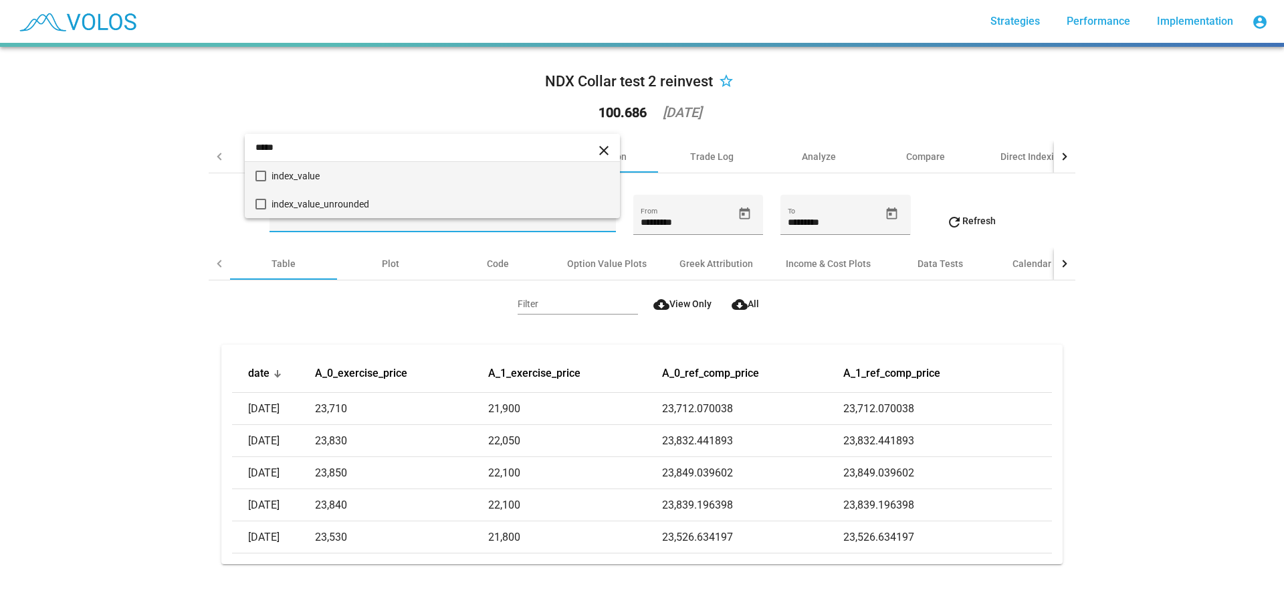
type input "*****"
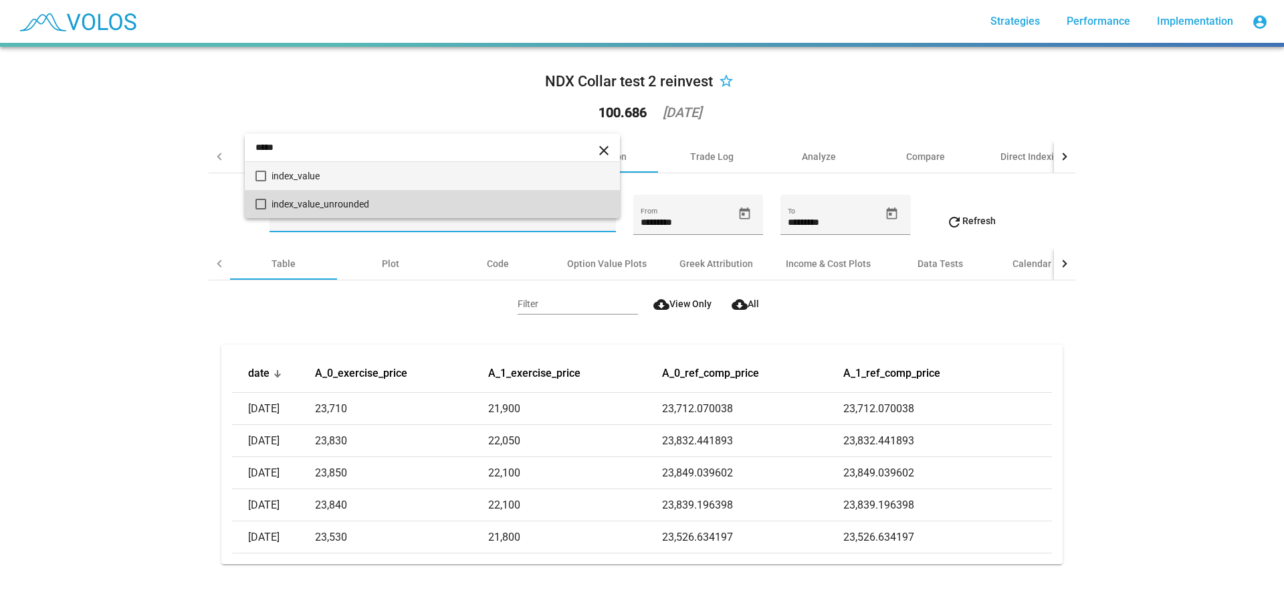
click at [371, 209] on span "index_value_unrounded" at bounding box center [441, 204] width 338 height 28
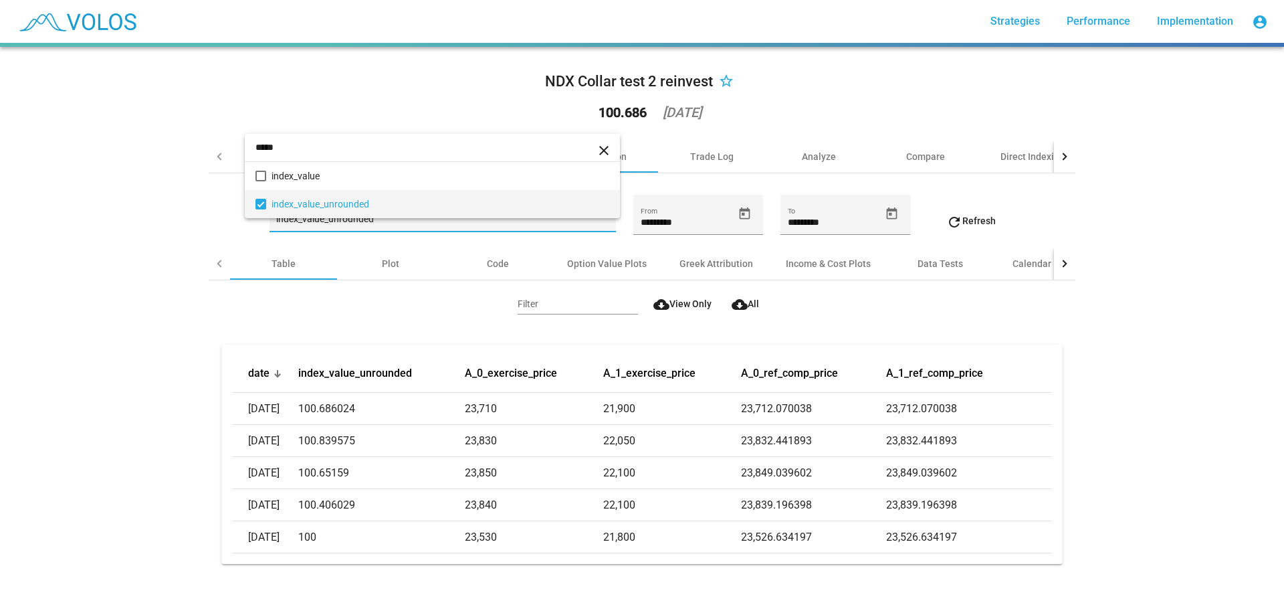
click at [272, 299] on div at bounding box center [642, 307] width 1284 height 615
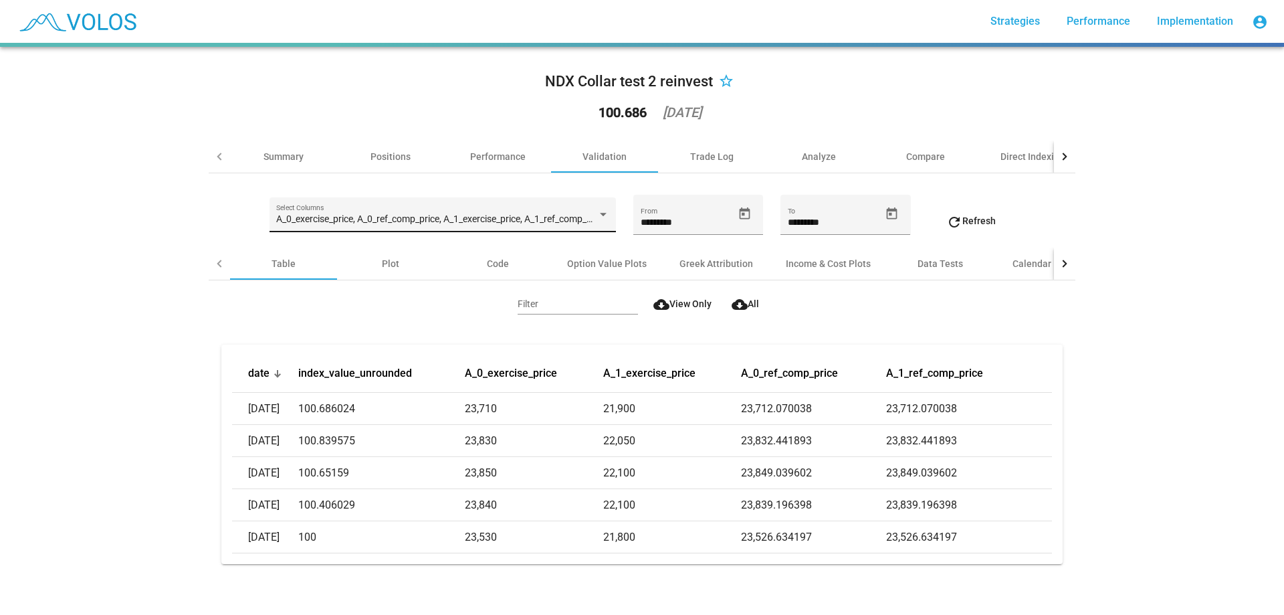
click at [328, 226] on div "A_0_exercise_price, A_0_ref_comp_price, A_1_exercise_price, A_1_ref_comp_price,…" at bounding box center [442, 218] width 332 height 27
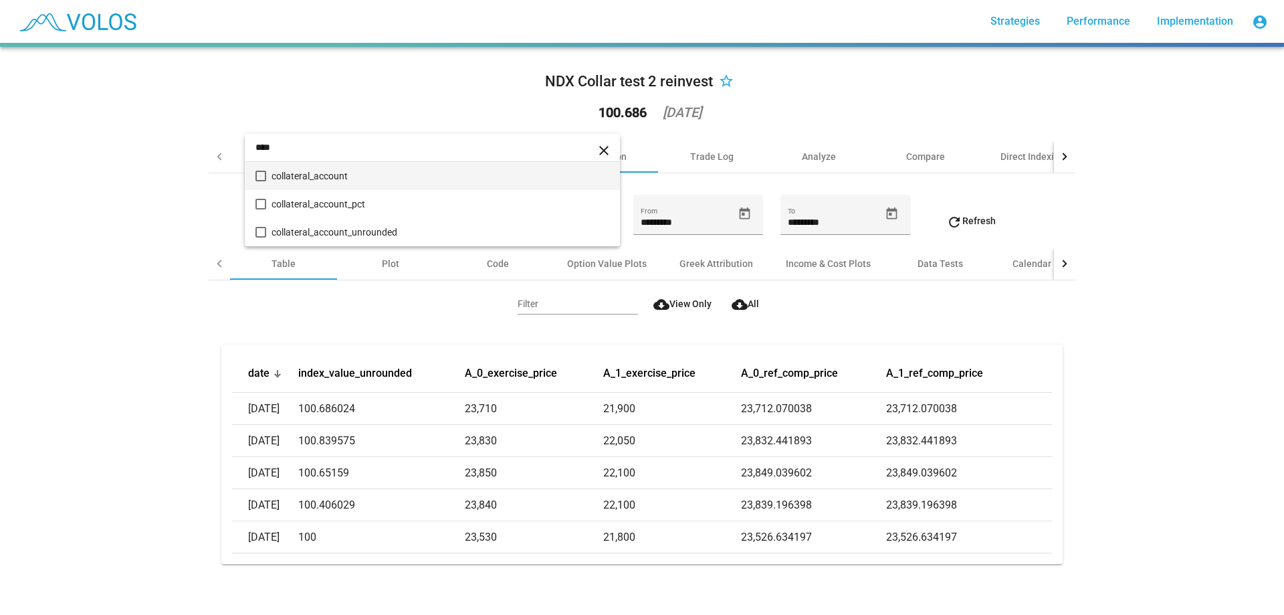
type input "****"
click at [352, 181] on span "collateral_account" at bounding box center [441, 176] width 338 height 28
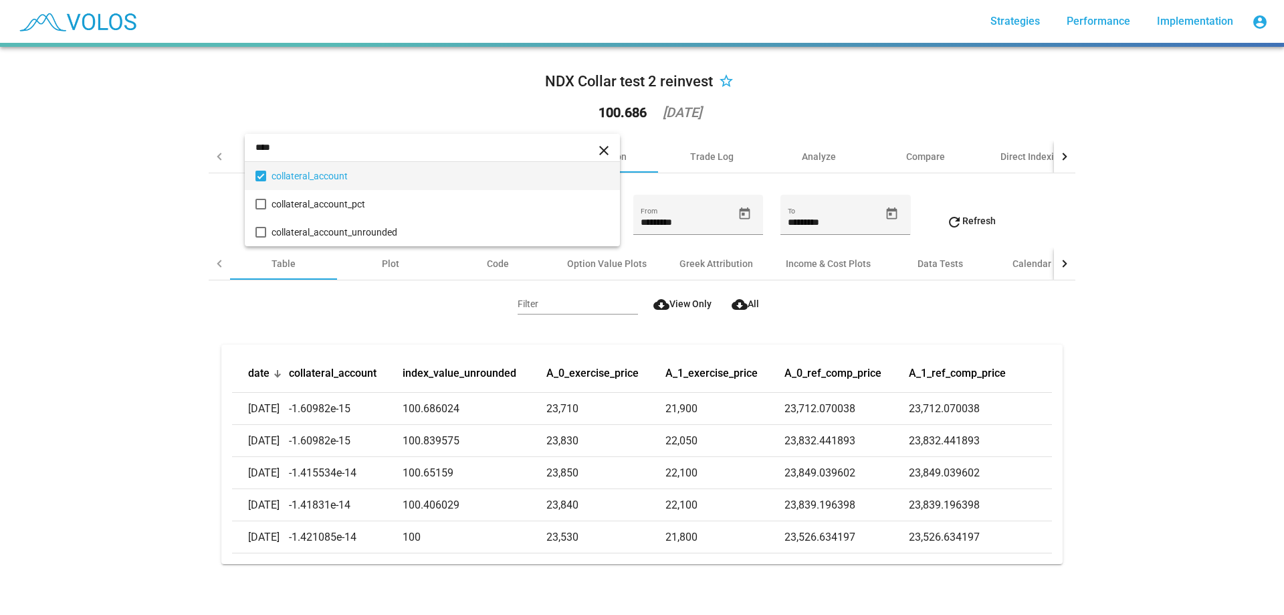
click at [187, 319] on div at bounding box center [642, 307] width 1284 height 615
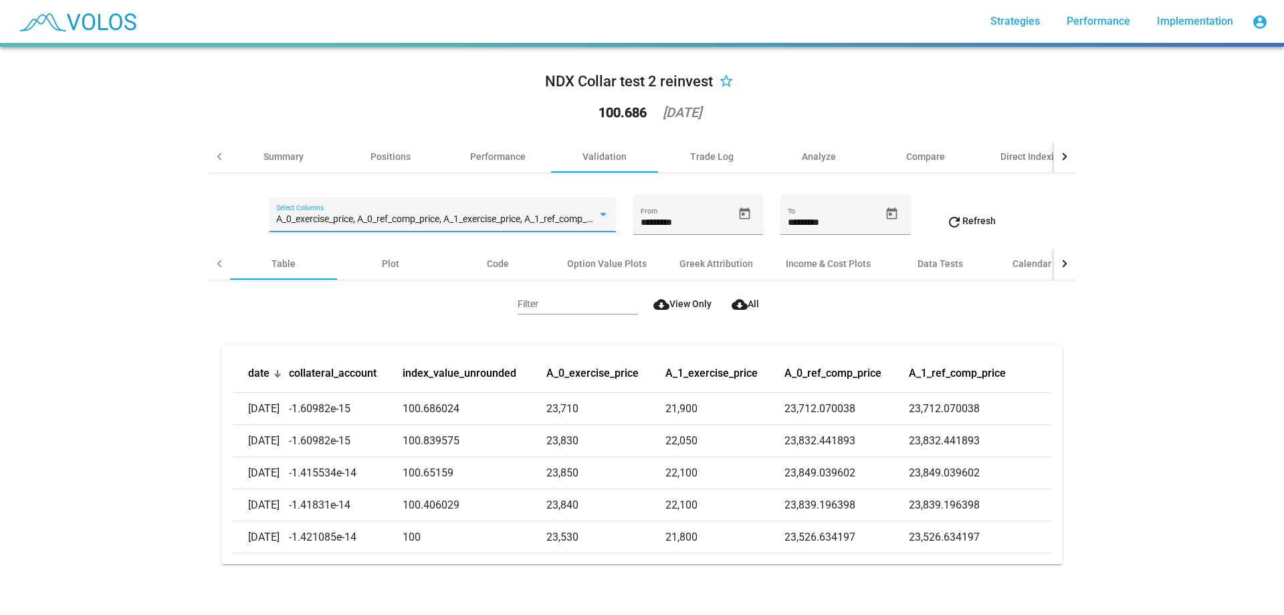
click at [420, 224] on span "A_0_exercise_price, A_0_ref_comp_price, A_1_exercise_price, A_1_ref_comp_price,…" at bounding box center [532, 218] width 512 height 11
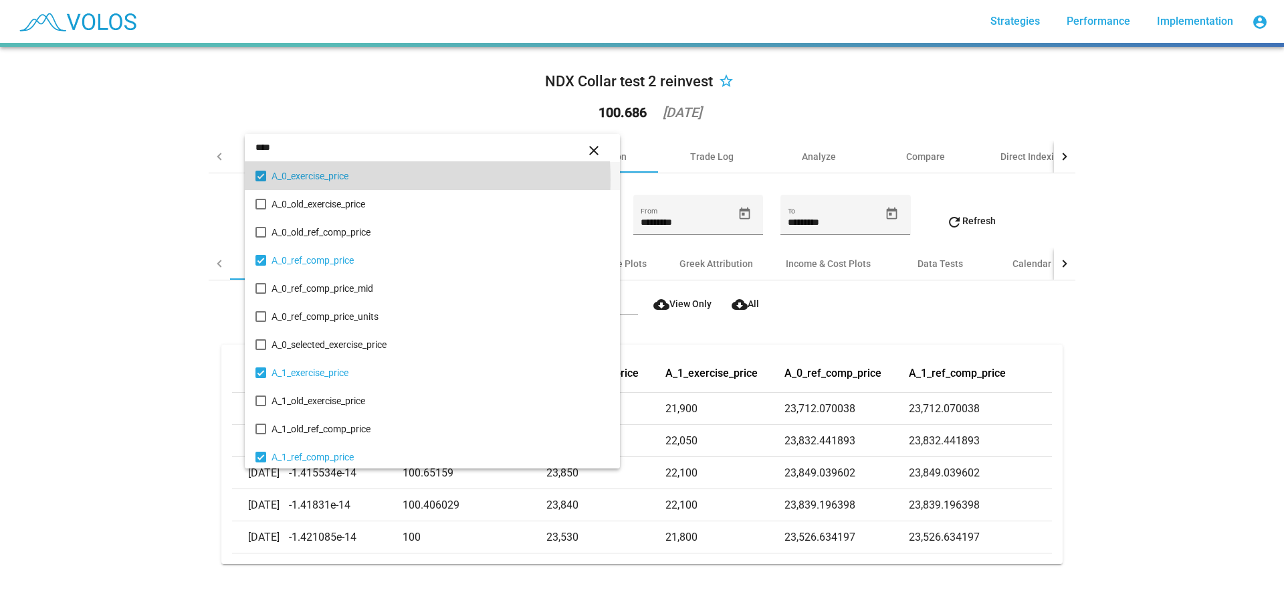
click at [354, 179] on span "A_0_exercise_price" at bounding box center [441, 176] width 338 height 28
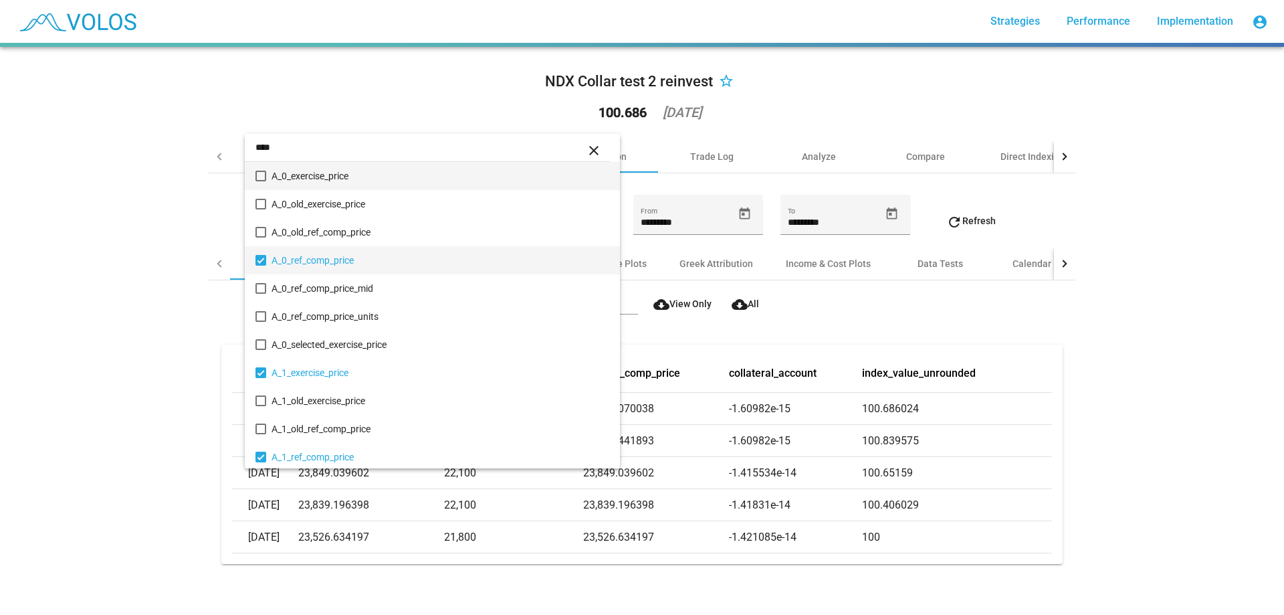
click at [367, 252] on span "A_0_ref_comp_price" at bounding box center [441, 260] width 338 height 28
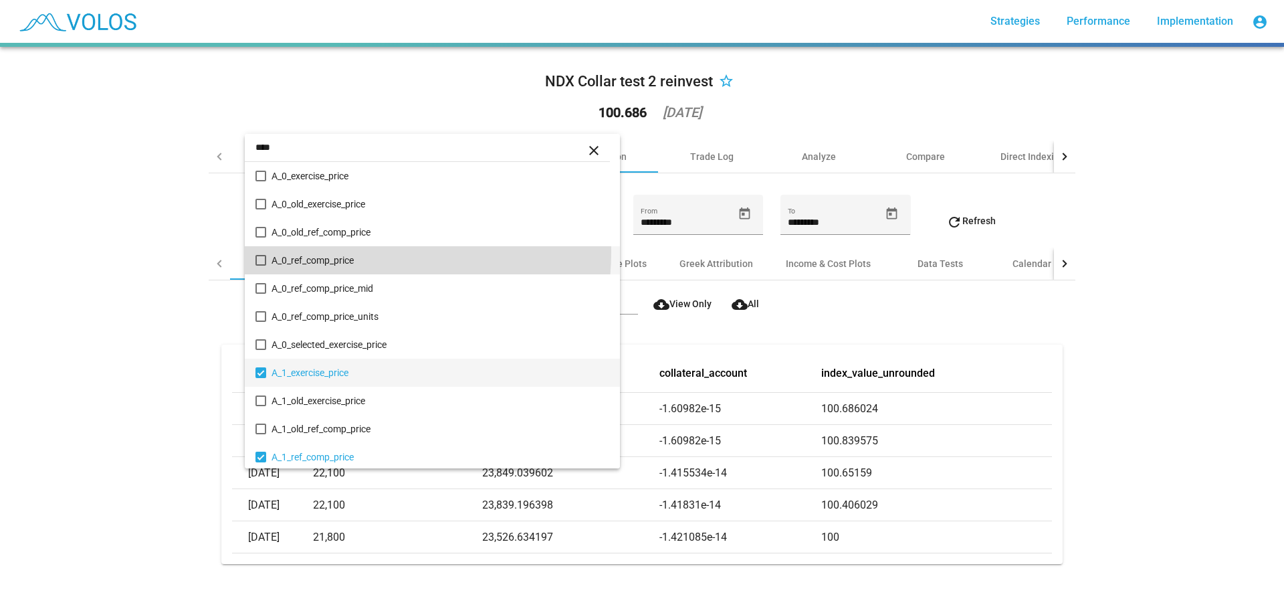
click at [367, 368] on span "A_1_exercise_price" at bounding box center [441, 373] width 338 height 28
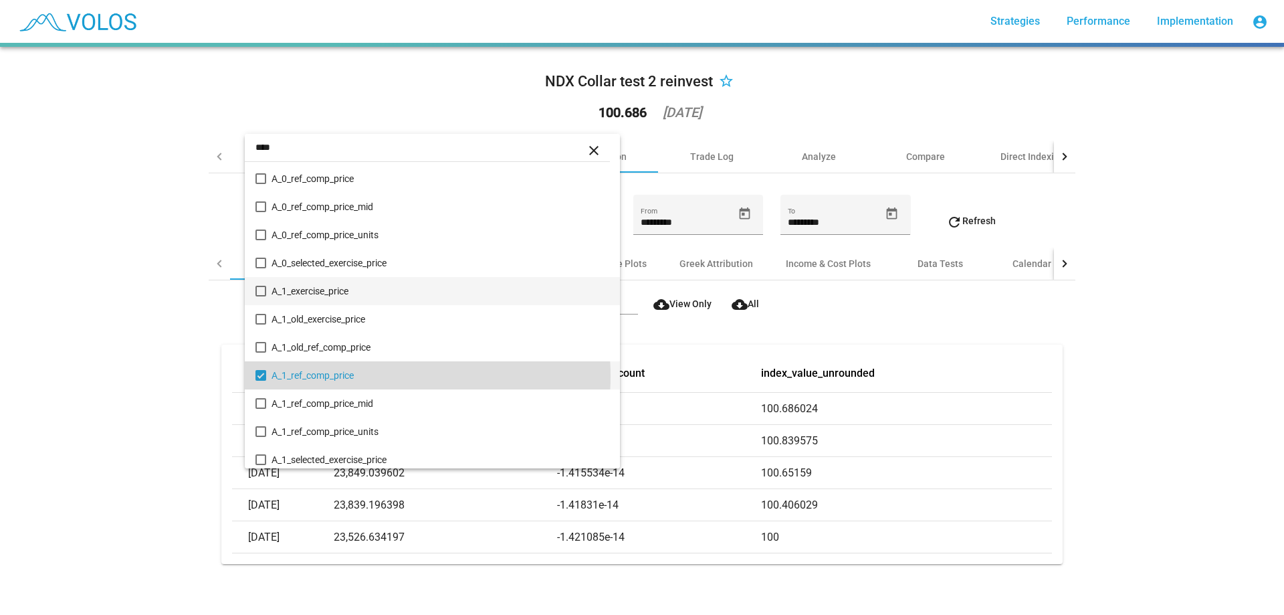
click at [369, 376] on span "A_1_ref_comp_price" at bounding box center [441, 375] width 338 height 28
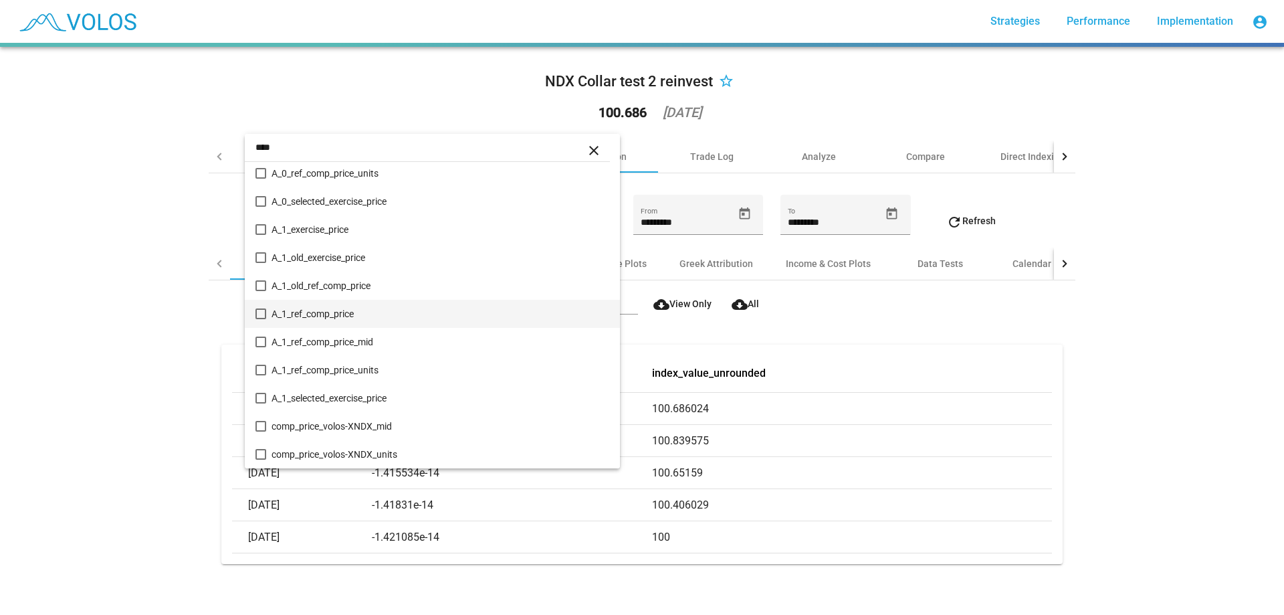
click at [335, 151] on input "****" at bounding box center [427, 147] width 365 height 28
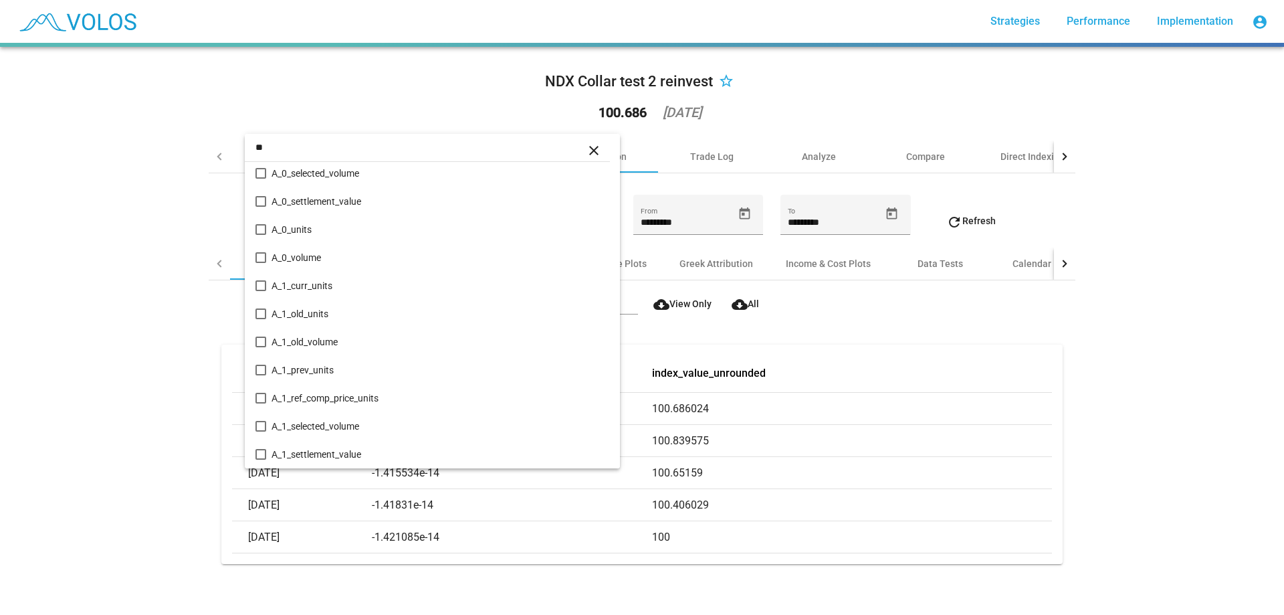
scroll to position [0, 0]
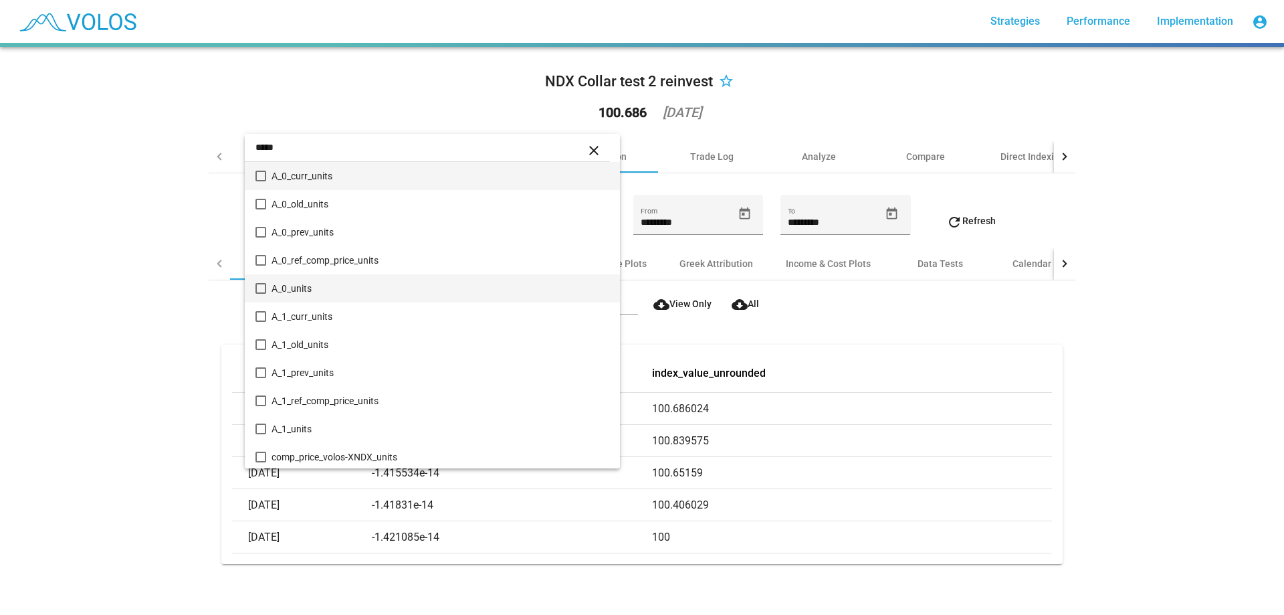
type input "*****"
click at [341, 277] on span "A_0_units" at bounding box center [441, 288] width 338 height 28
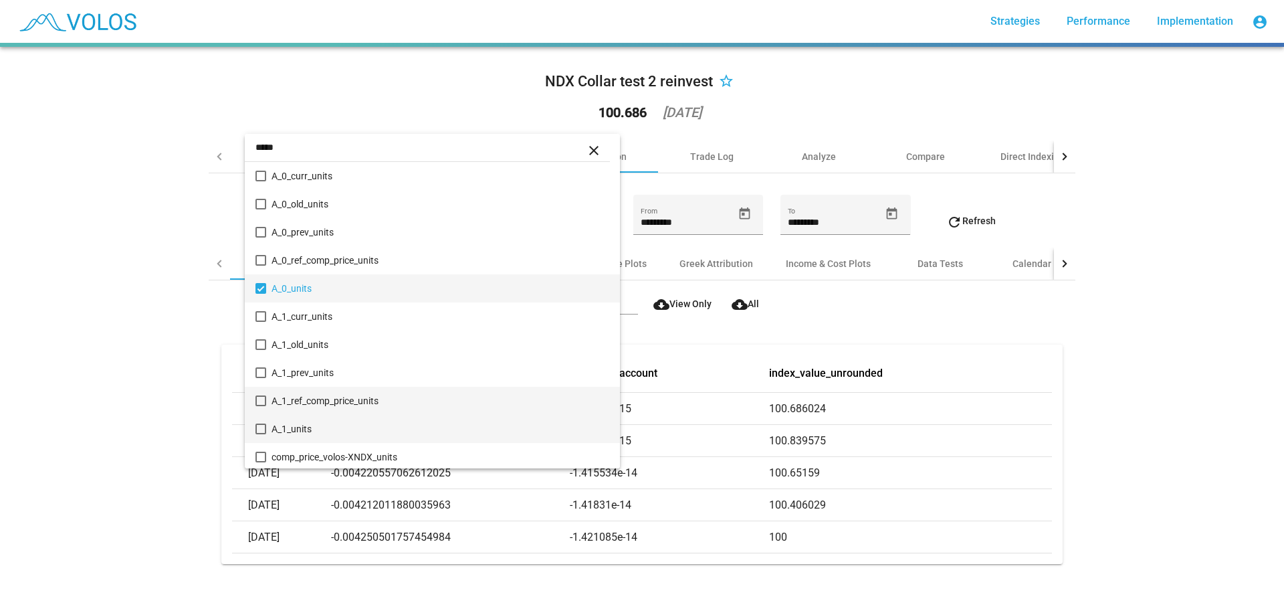
drag, startPoint x: 322, startPoint y: 413, endPoint x: 325, endPoint y: 423, distance: 10.4
click at [325, 423] on div "***** close A_0_curr_units A_0_old_units A_0_prev_units A_0_ref_comp_price_unit…" at bounding box center [432, 301] width 375 height 334
click at [322, 427] on span "A_1_units" at bounding box center [441, 429] width 338 height 28
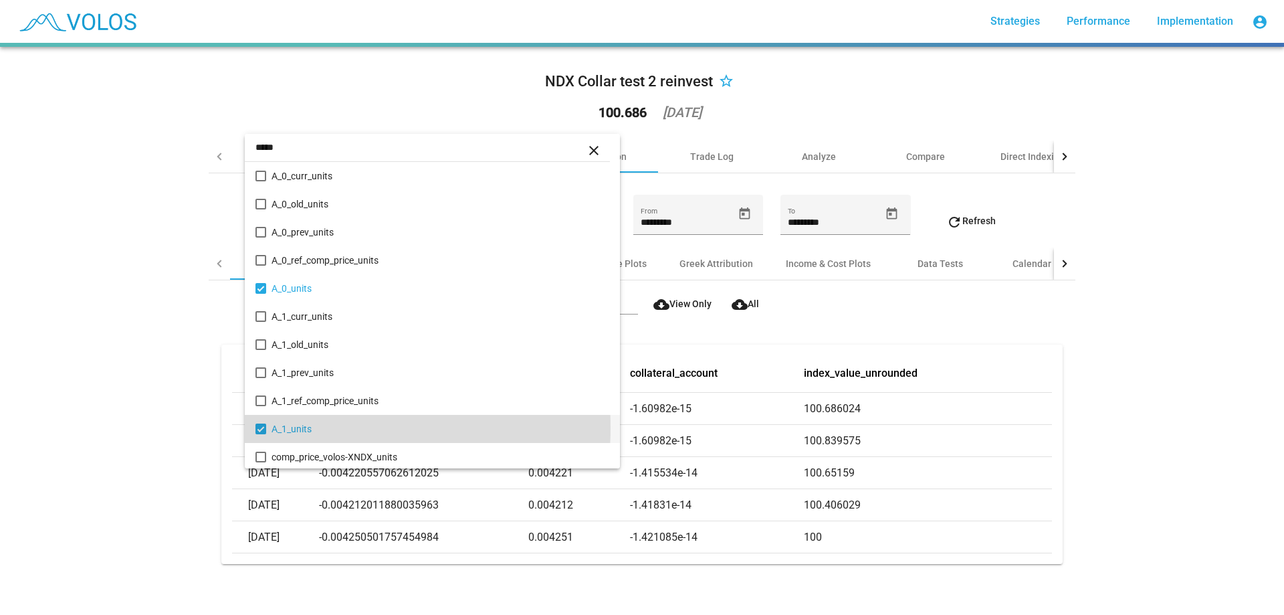
scroll to position [3, 0]
click at [173, 348] on div at bounding box center [642, 307] width 1284 height 615
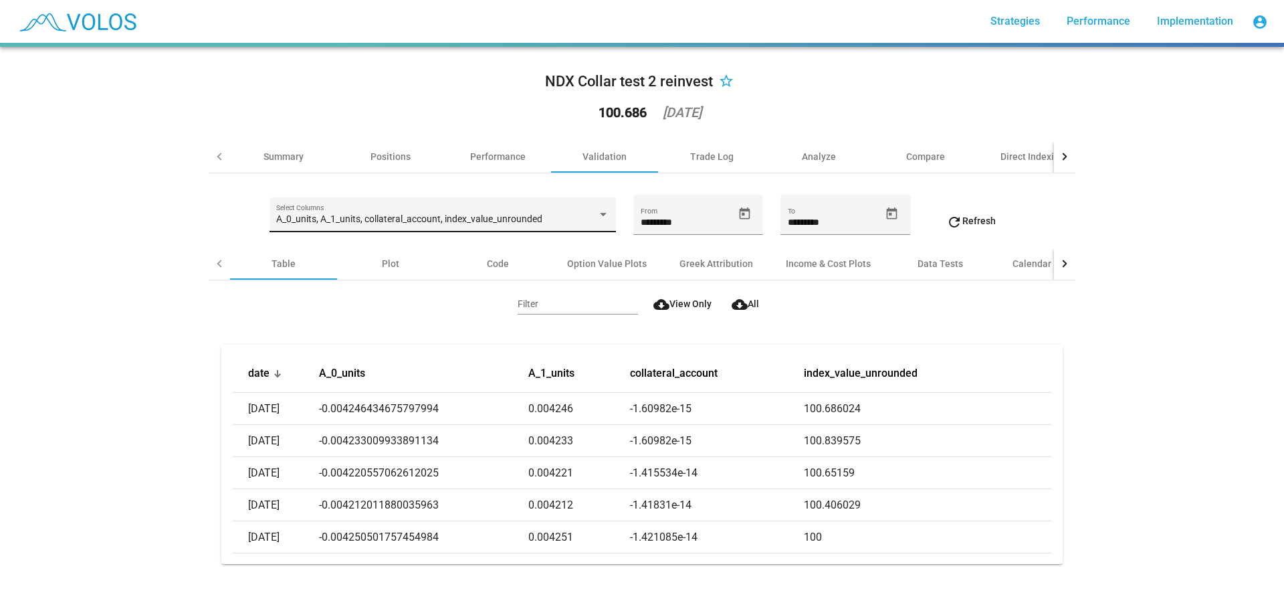
click at [349, 211] on div "A_0_units, A_1_units, collateral_account, index_value_unrounded Select Columns" at bounding box center [442, 218] width 332 height 27
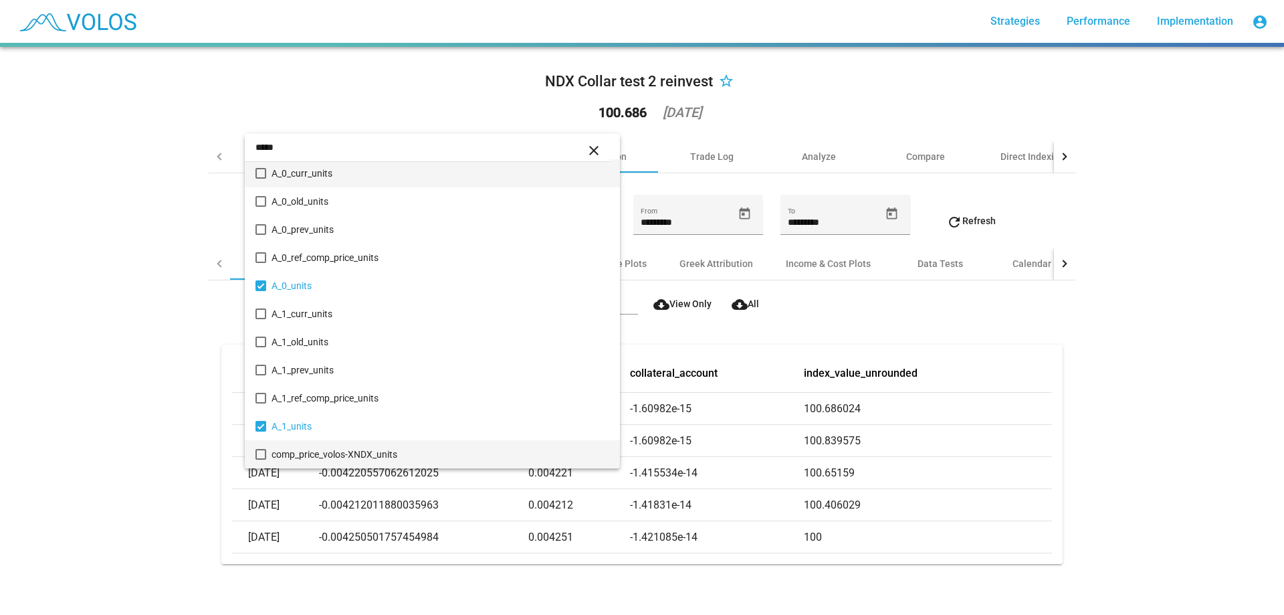
type input "*****"
click at [432, 458] on span "comp_price_volos-XNDX_units" at bounding box center [441, 454] width 338 height 28
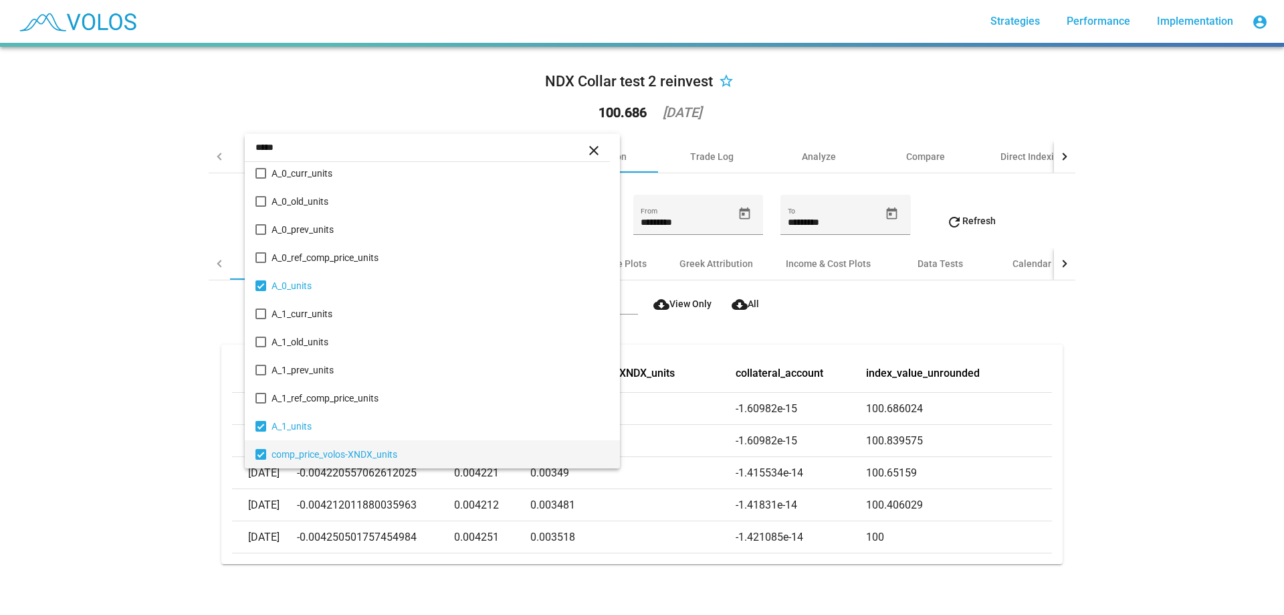
click at [162, 399] on div at bounding box center [642, 307] width 1284 height 615
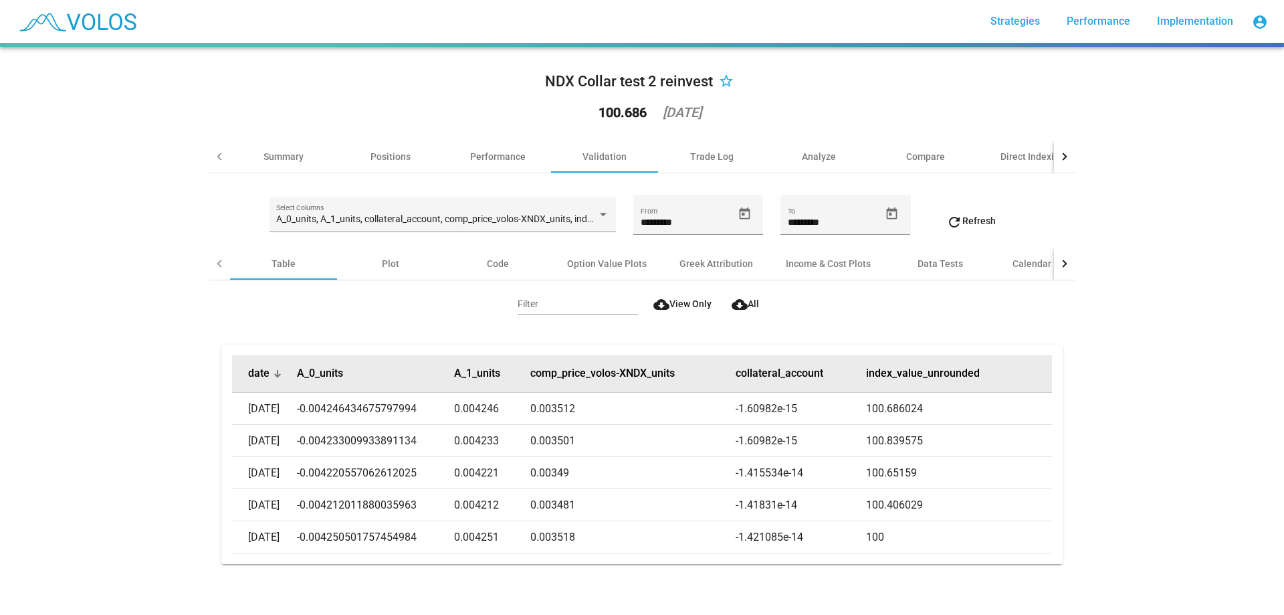
click at [264, 375] on button "date" at bounding box center [258, 373] width 21 height 13
click at [263, 375] on button "date" at bounding box center [258, 373] width 21 height 13
